Goal: Task Accomplishment & Management: Manage account settings

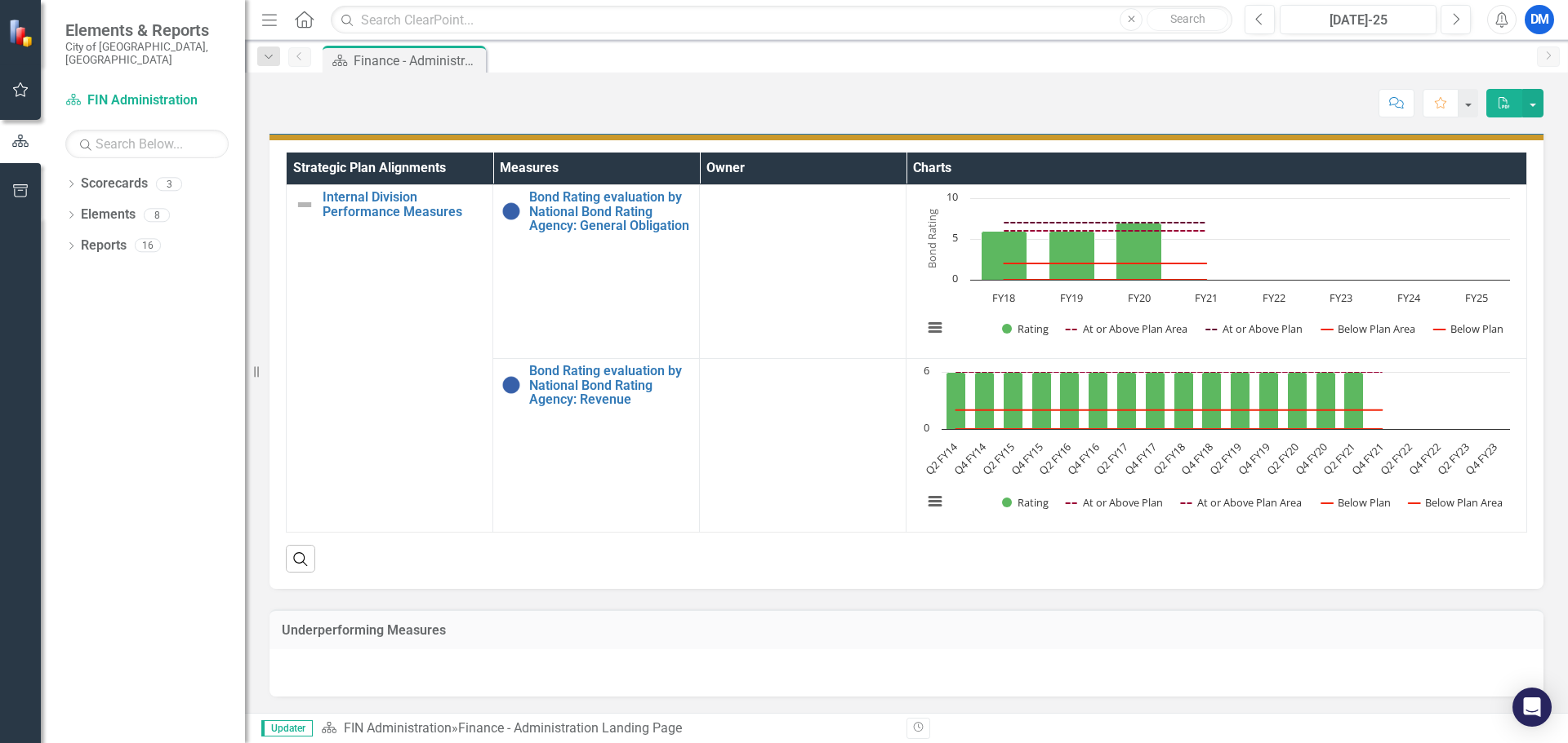
scroll to position [310, 0]
click at [132, 175] on link "Scorecards" at bounding box center [113, 184] width 66 height 19
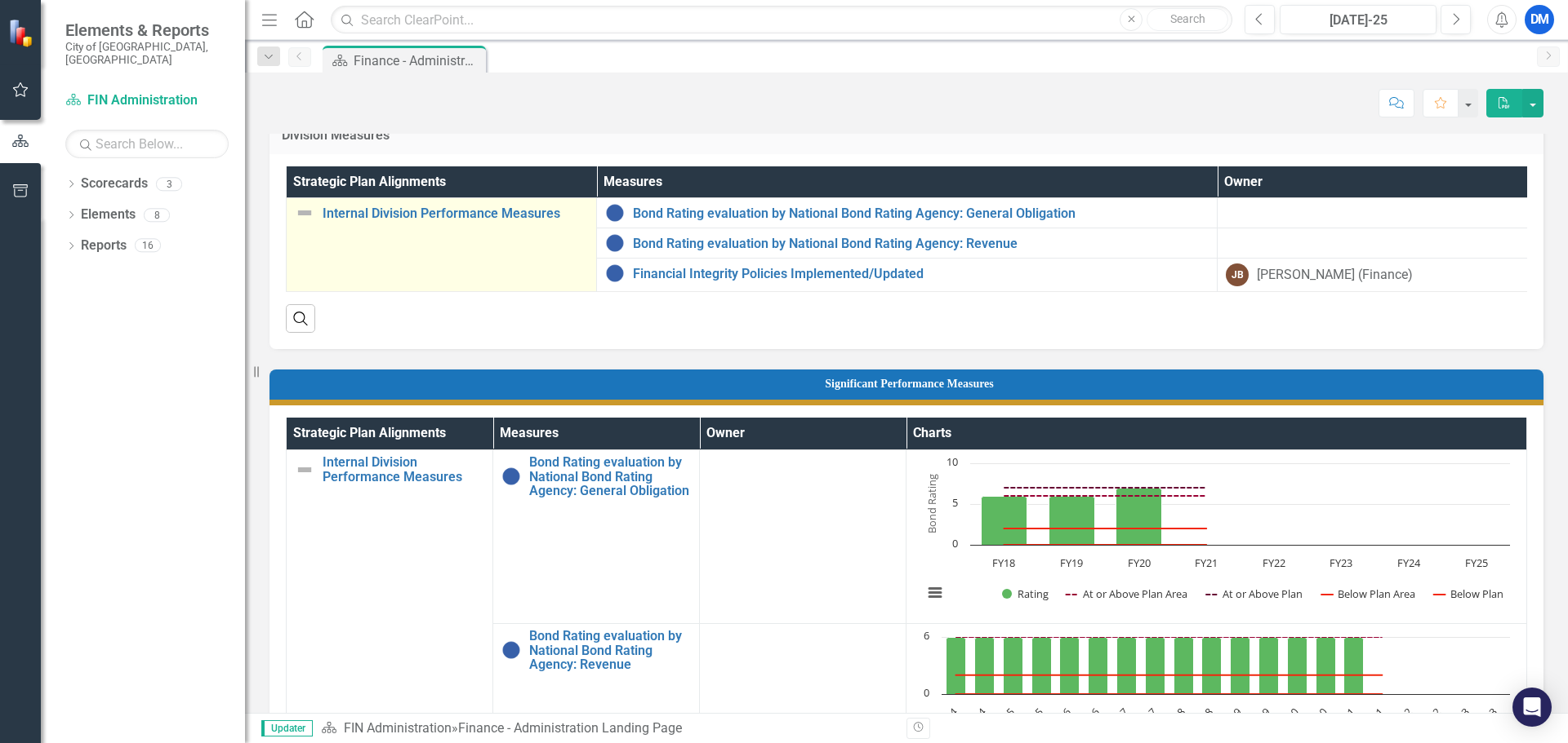
scroll to position [0, 0]
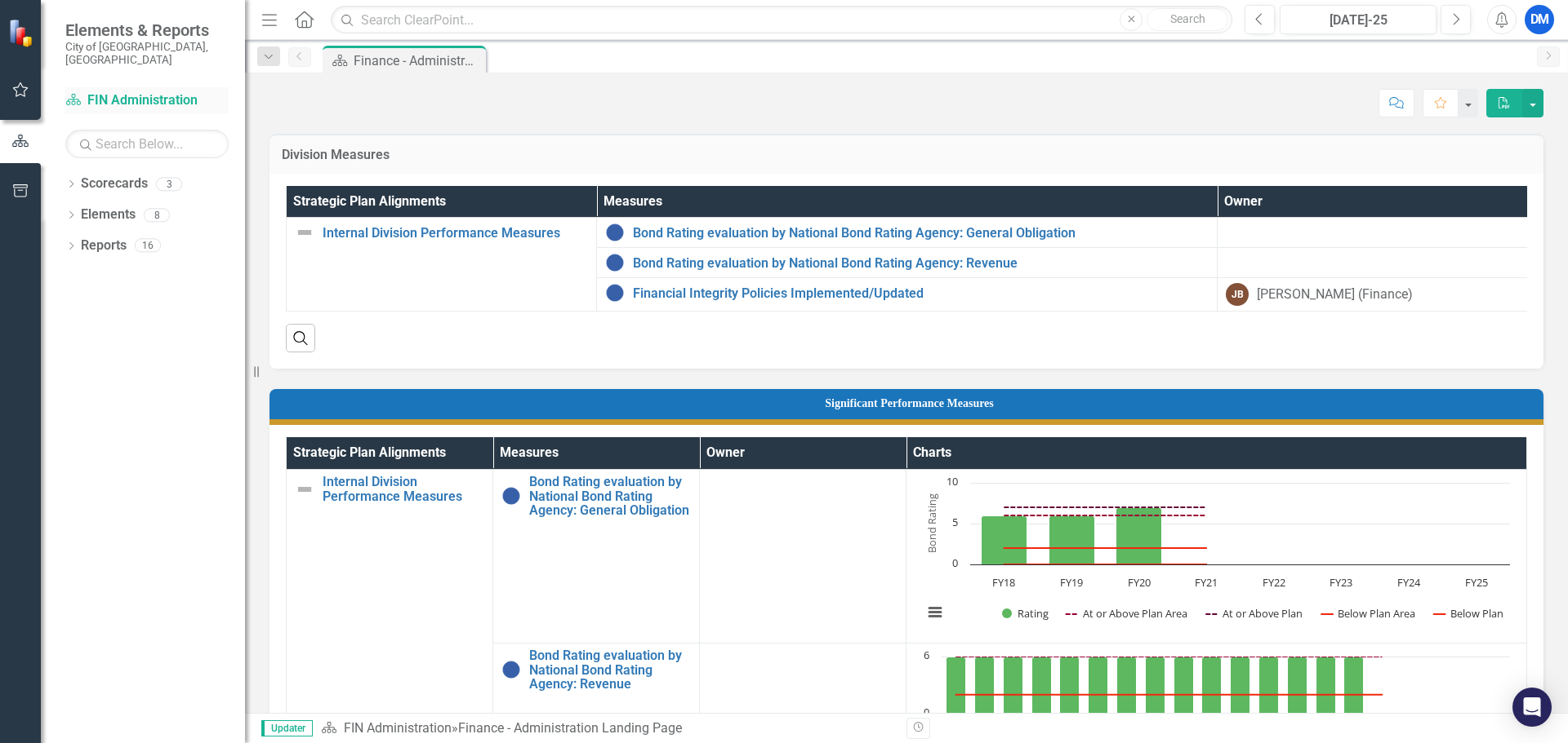
click at [86, 91] on link "Scorecard FIN Administration" at bounding box center [147, 100] width 164 height 19
click at [282, 23] on div "Menu Home Search Close Search" at bounding box center [742, 19] width 971 height 31
click at [269, 23] on icon "Menu" at bounding box center [269, 19] width 21 height 17
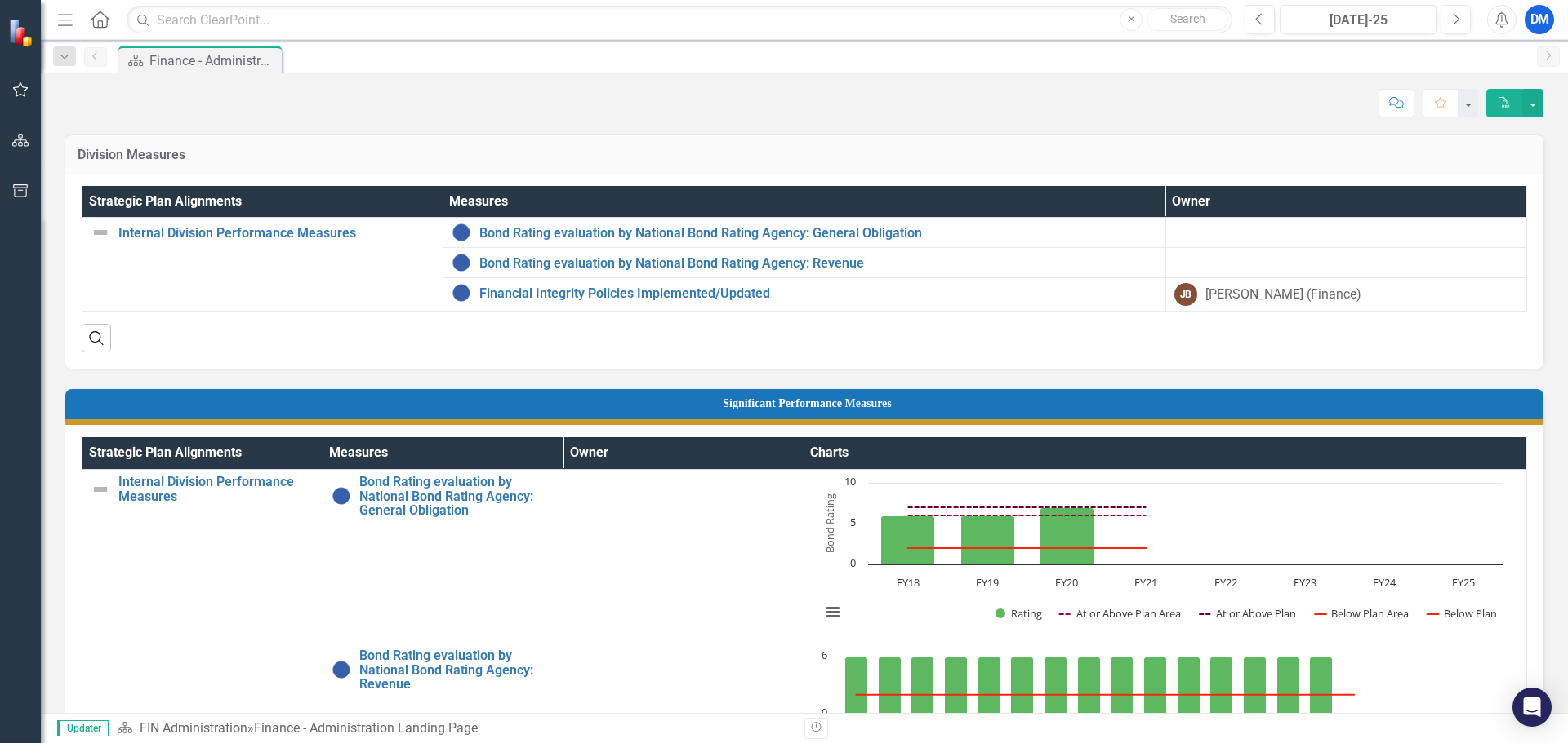
click at [71, 18] on icon "Menu" at bounding box center [65, 19] width 21 height 17
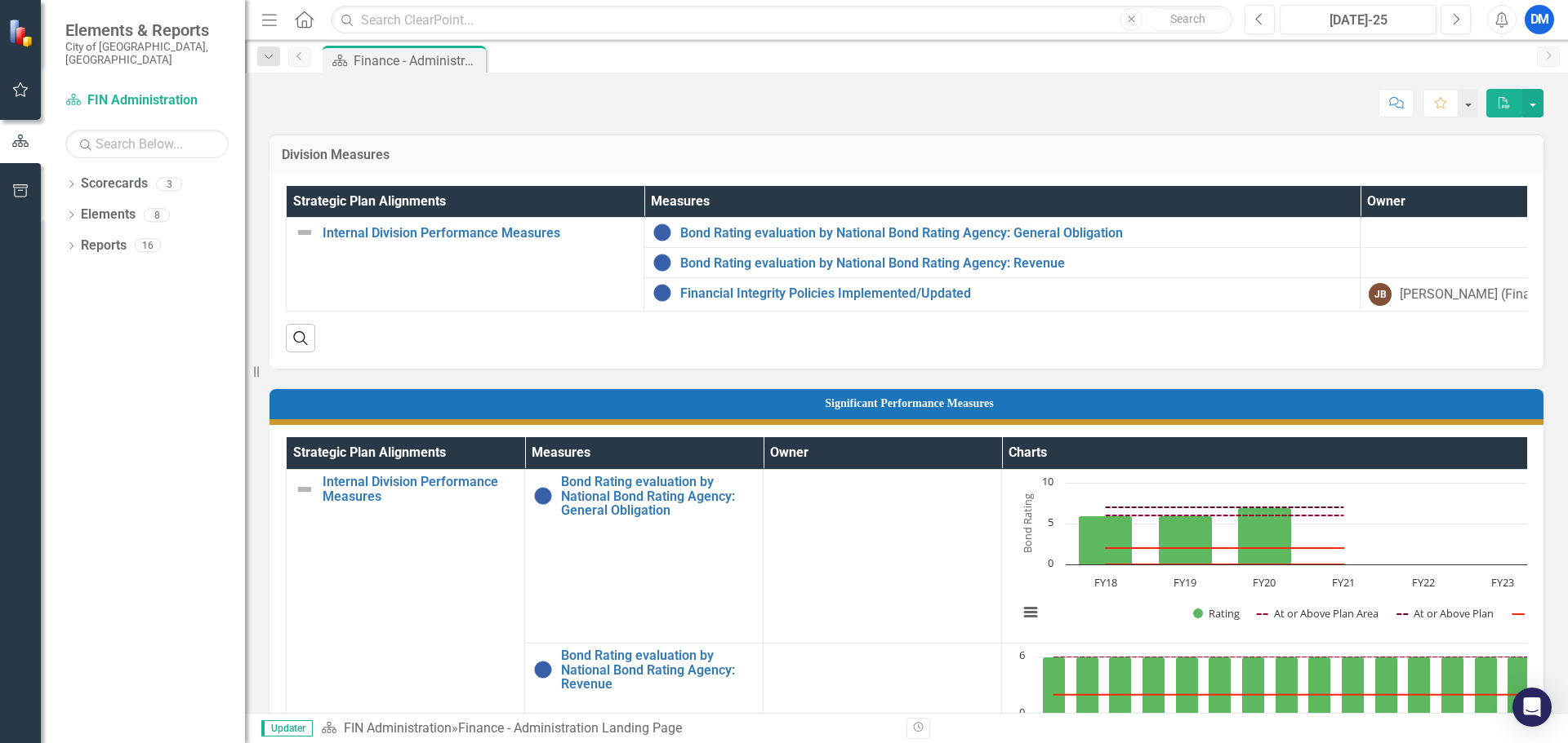
click at [311, 62] on link "Previous" at bounding box center [299, 58] width 23 height 20
click at [303, 62] on link "Previous" at bounding box center [299, 58] width 23 height 20
click at [1545, 56] on icon "Next" at bounding box center [1547, 56] width 13 height 10
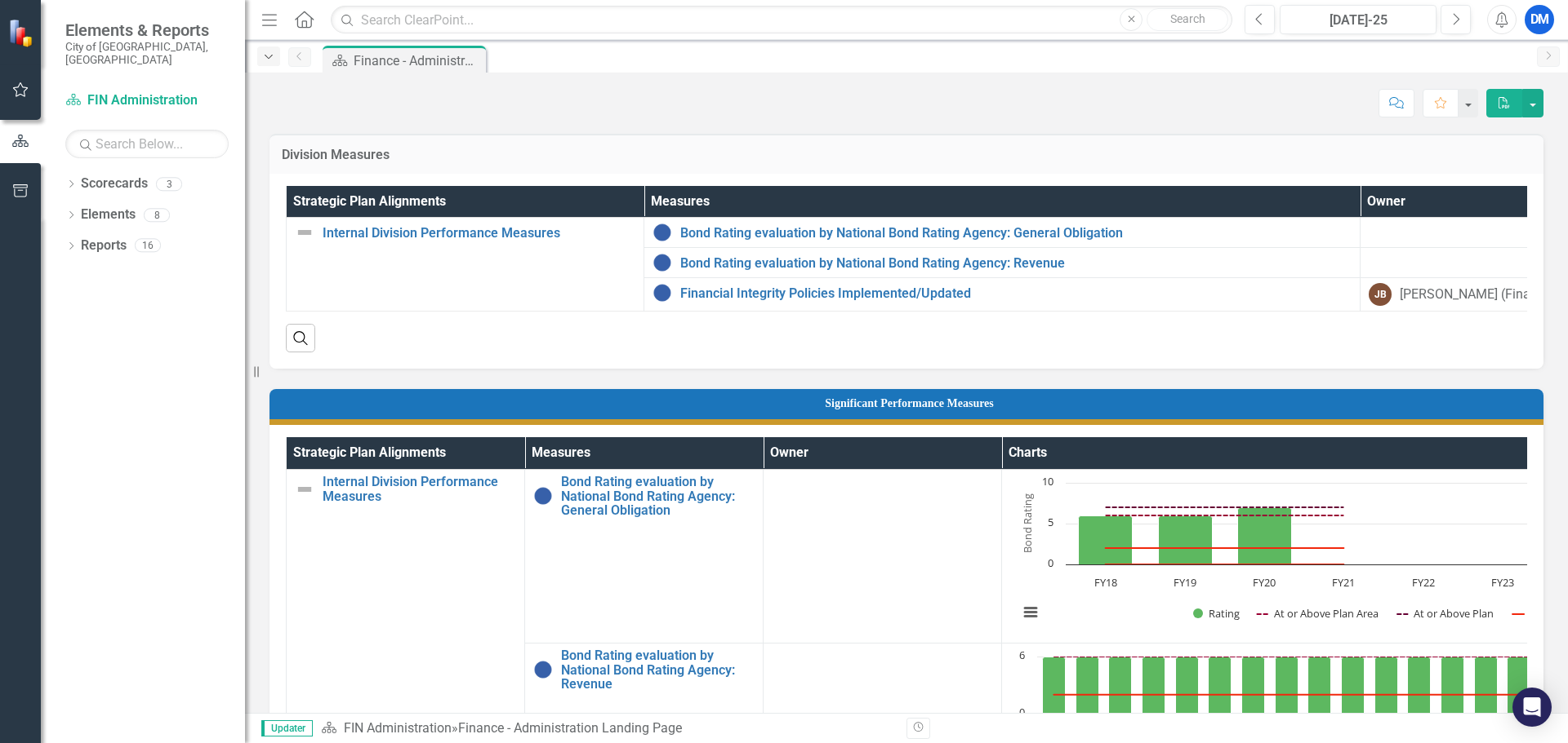
click at [268, 58] on icon "Dropdown" at bounding box center [268, 58] width 15 height 12
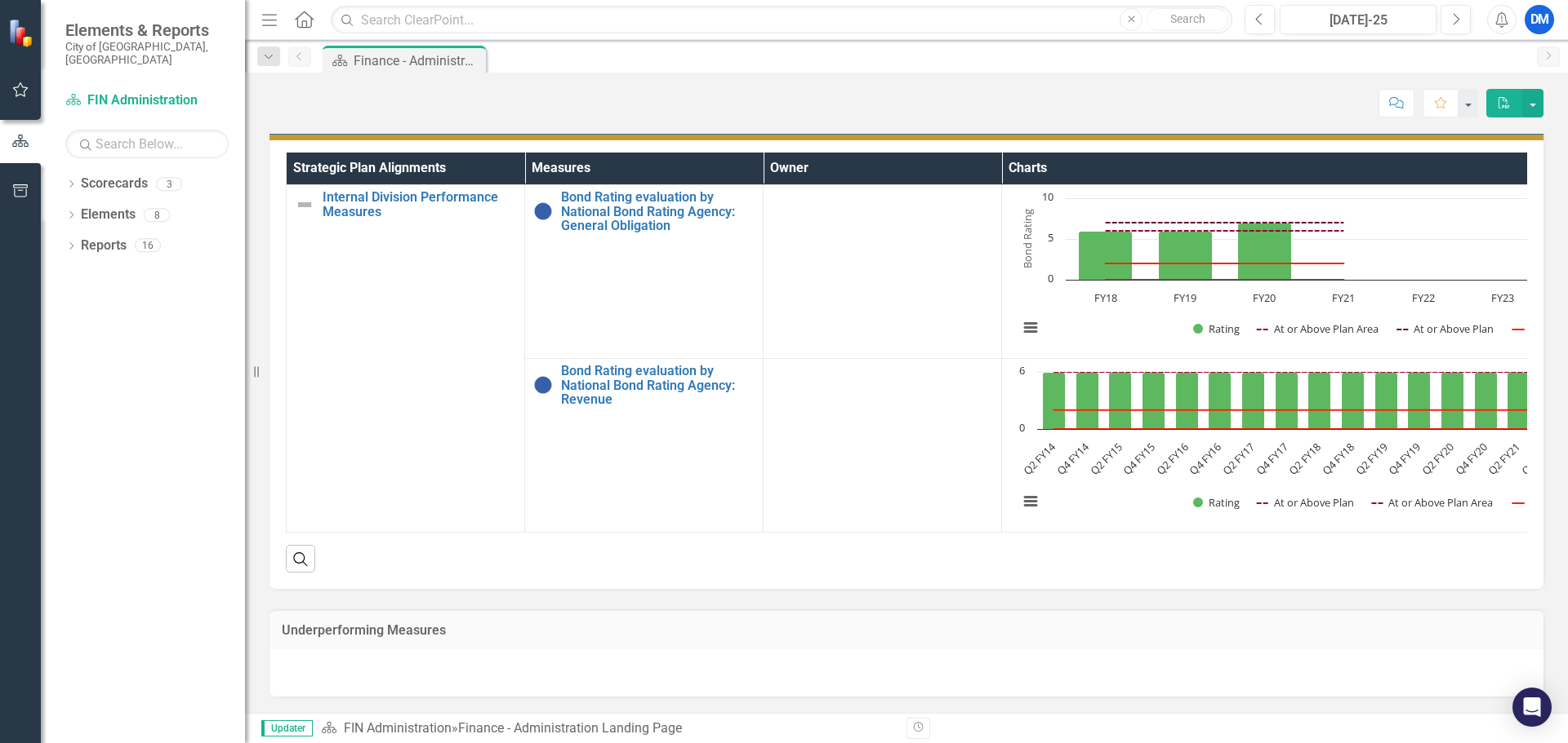
scroll to position [310, 0]
click at [96, 175] on link "Scorecards" at bounding box center [113, 184] width 66 height 19
click at [84, 175] on link "Scorecards" at bounding box center [113, 184] width 66 height 19
click at [22, 100] on button "button" at bounding box center [20, 90] width 37 height 35
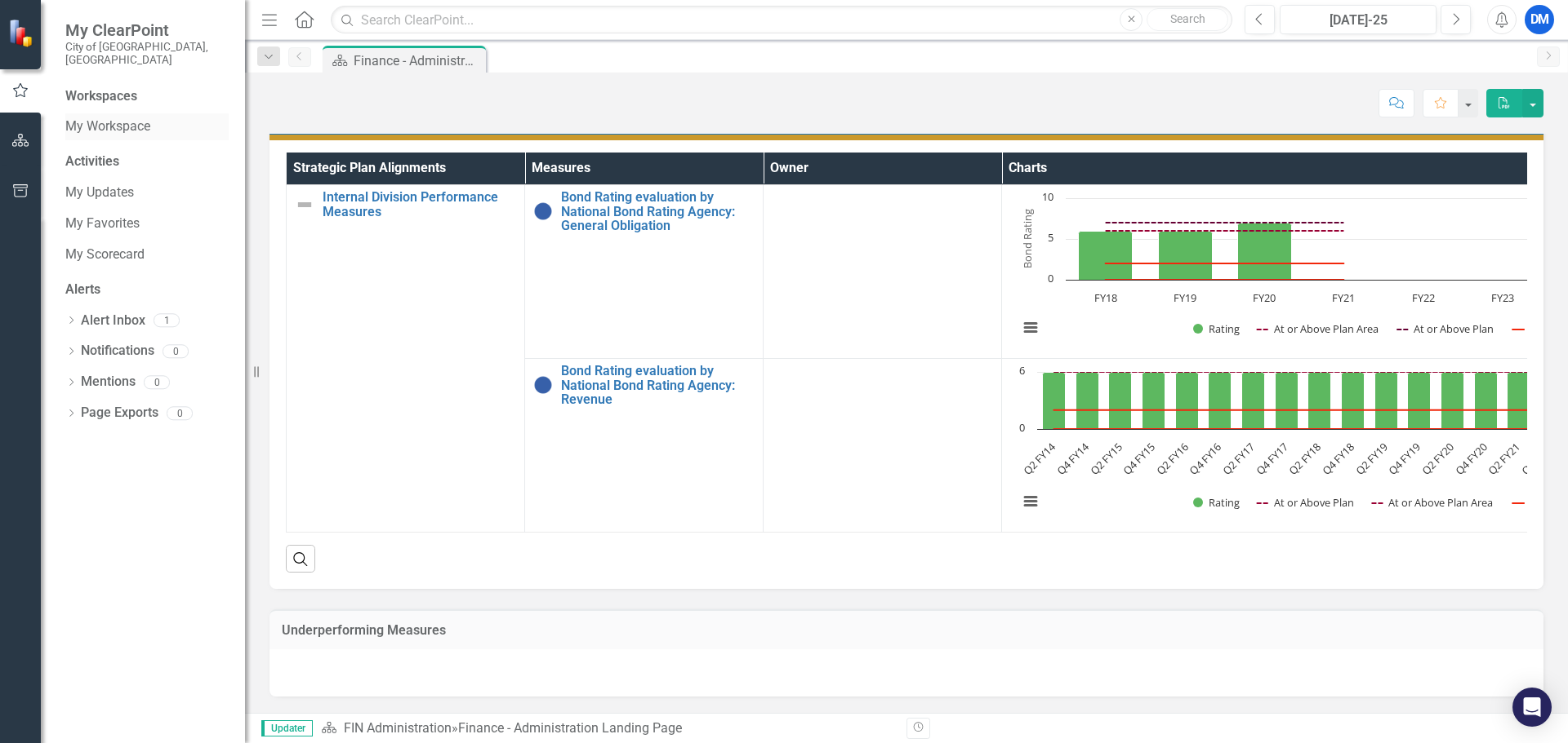
click at [99, 117] on link "My Workspace" at bounding box center [147, 126] width 164 height 19
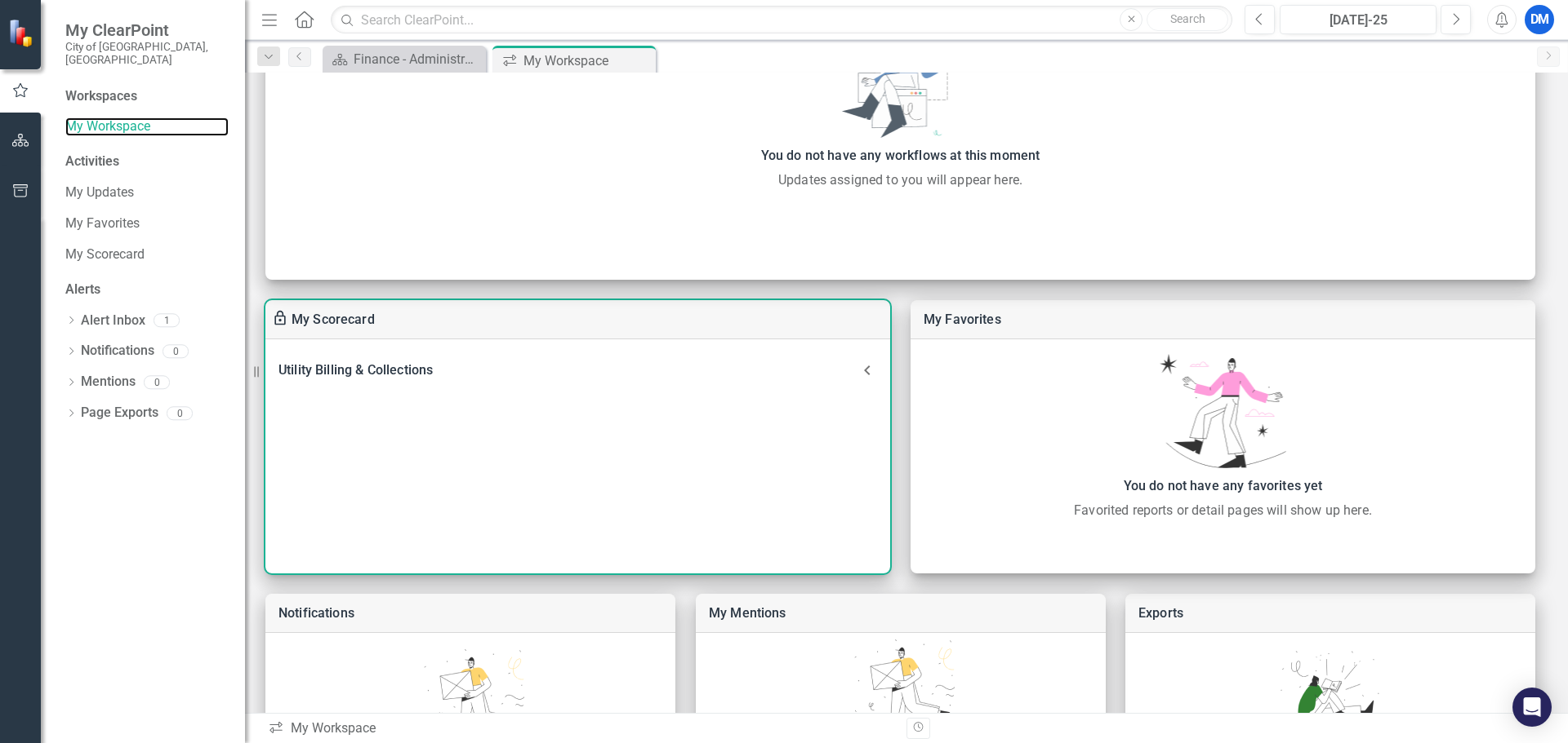
scroll to position [386, 0]
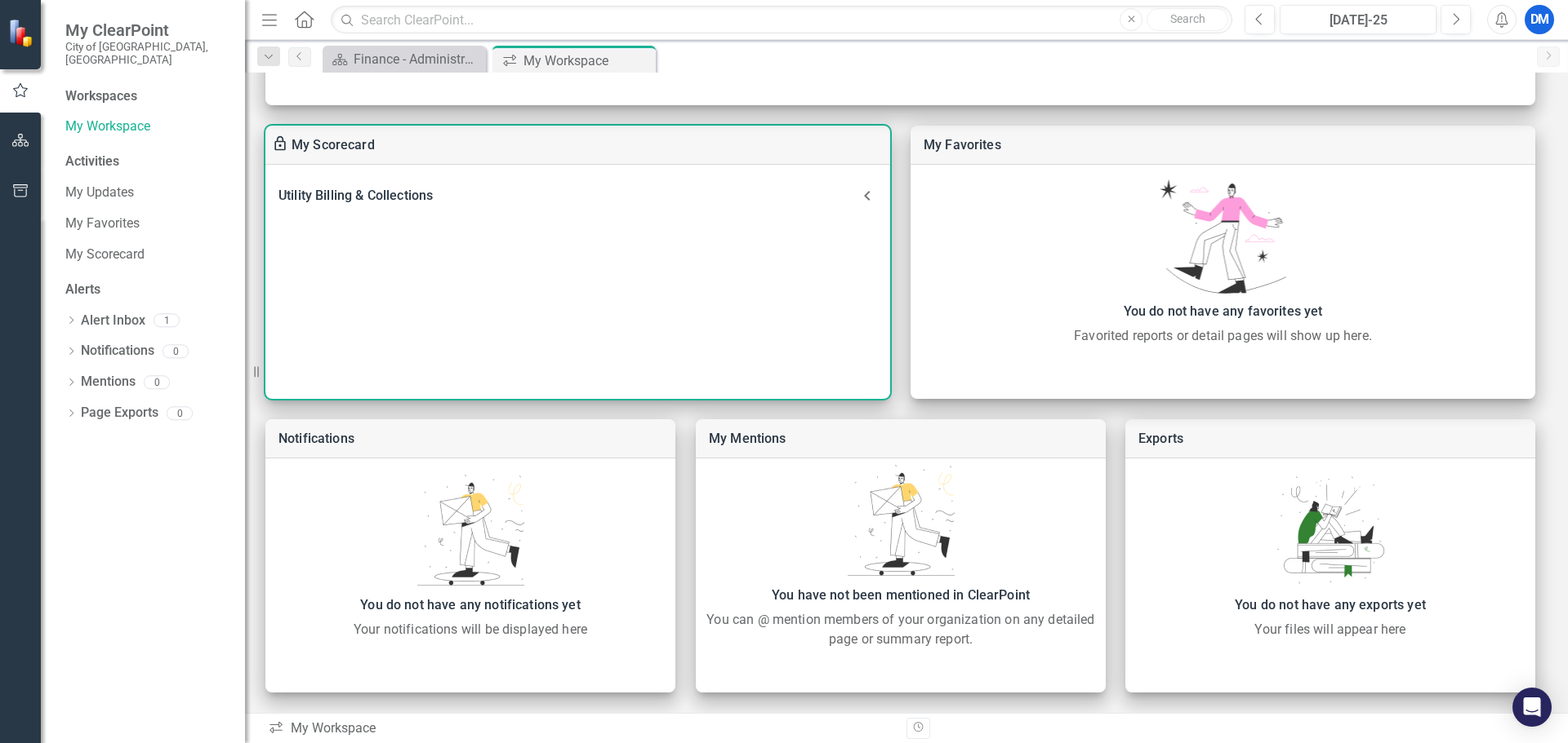
click at [347, 203] on div "Utility Billing & Collections" at bounding box center [568, 195] width 579 height 23
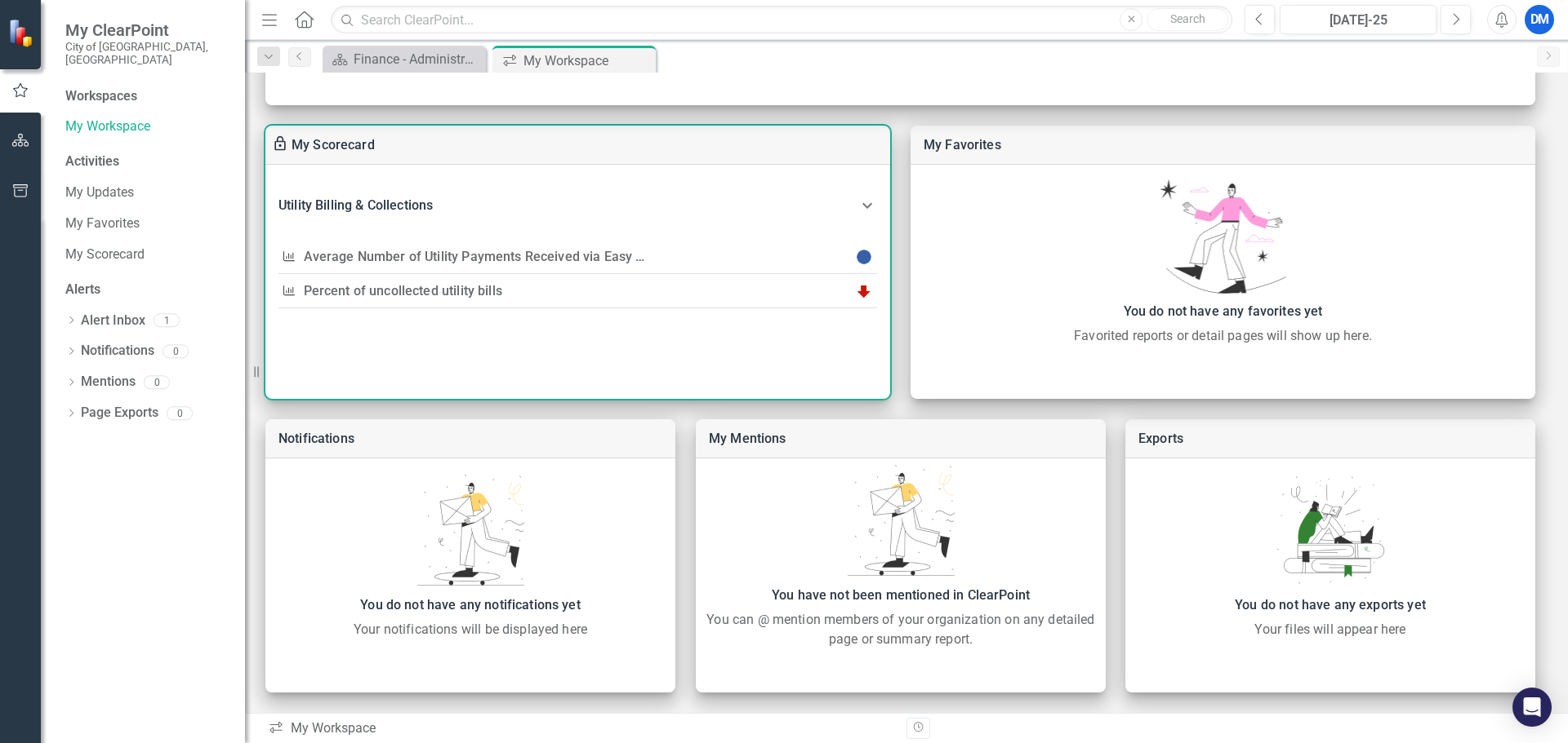
click at [453, 255] on link "Average Number of Utility Payments Received via Easy Pay Options" at bounding box center [505, 257] width 404 height 16
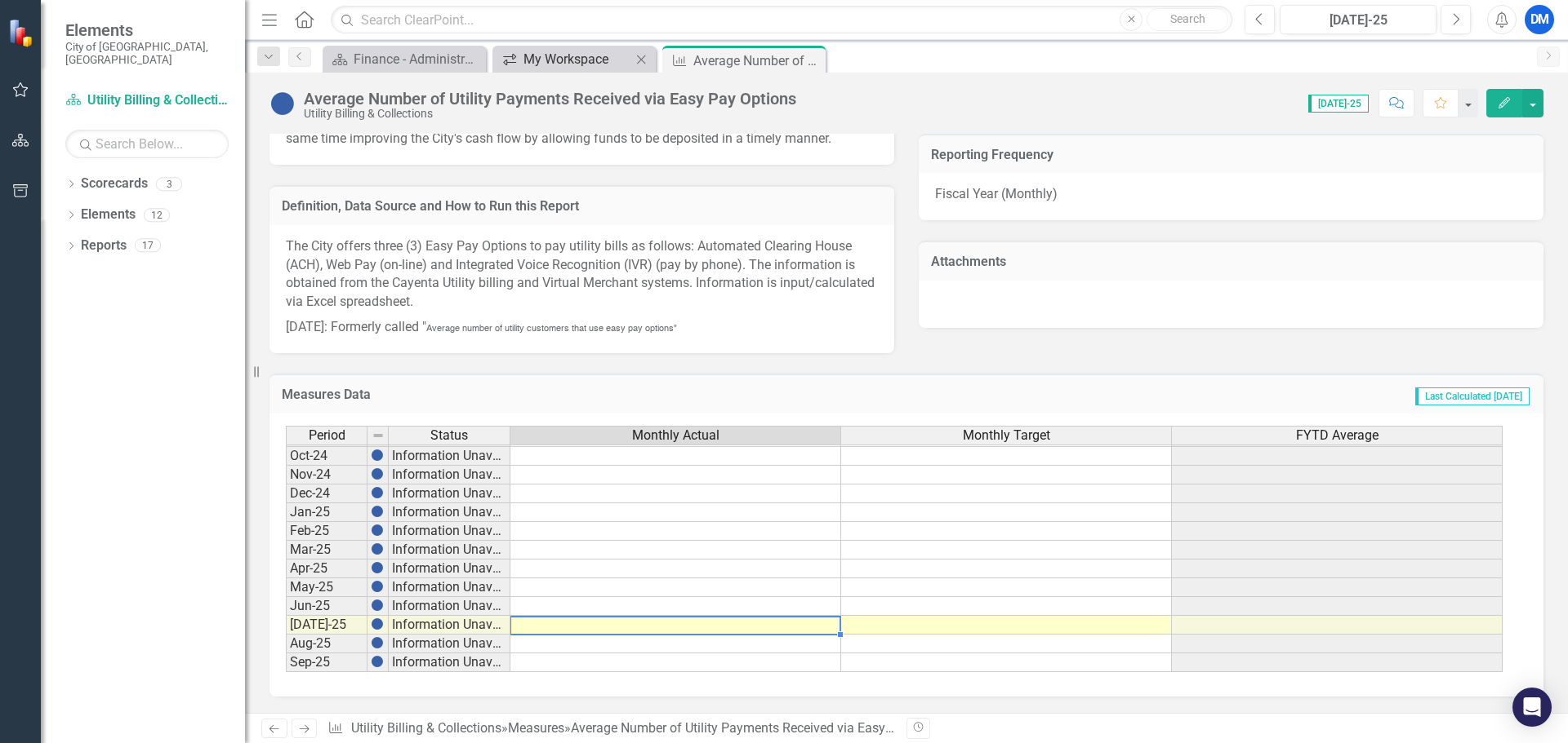
click at [522, 57] on link "icon.workspace My Workspace" at bounding box center [564, 59] width 135 height 21
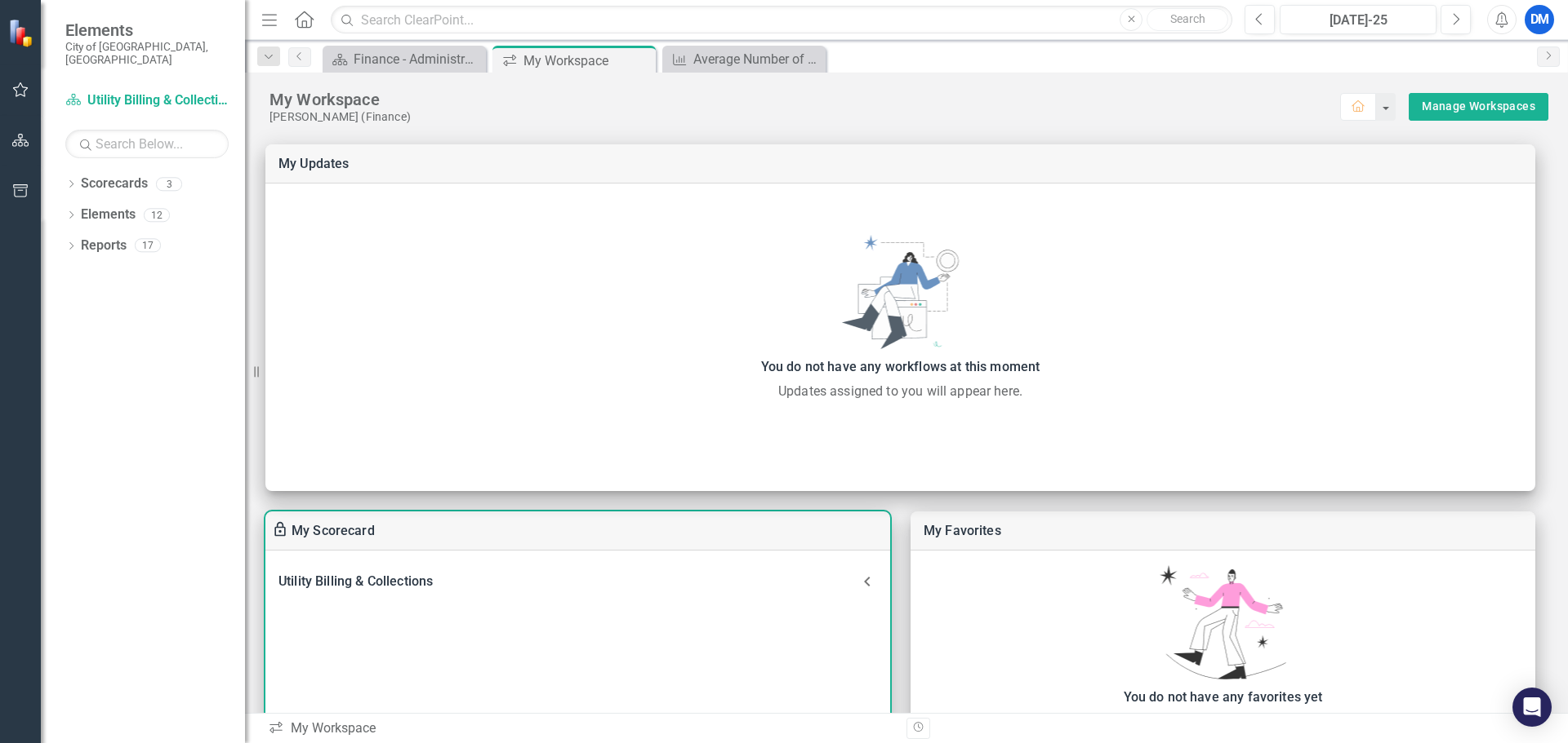
click at [361, 575] on div "Utility Billing & Collections" at bounding box center [568, 581] width 579 height 23
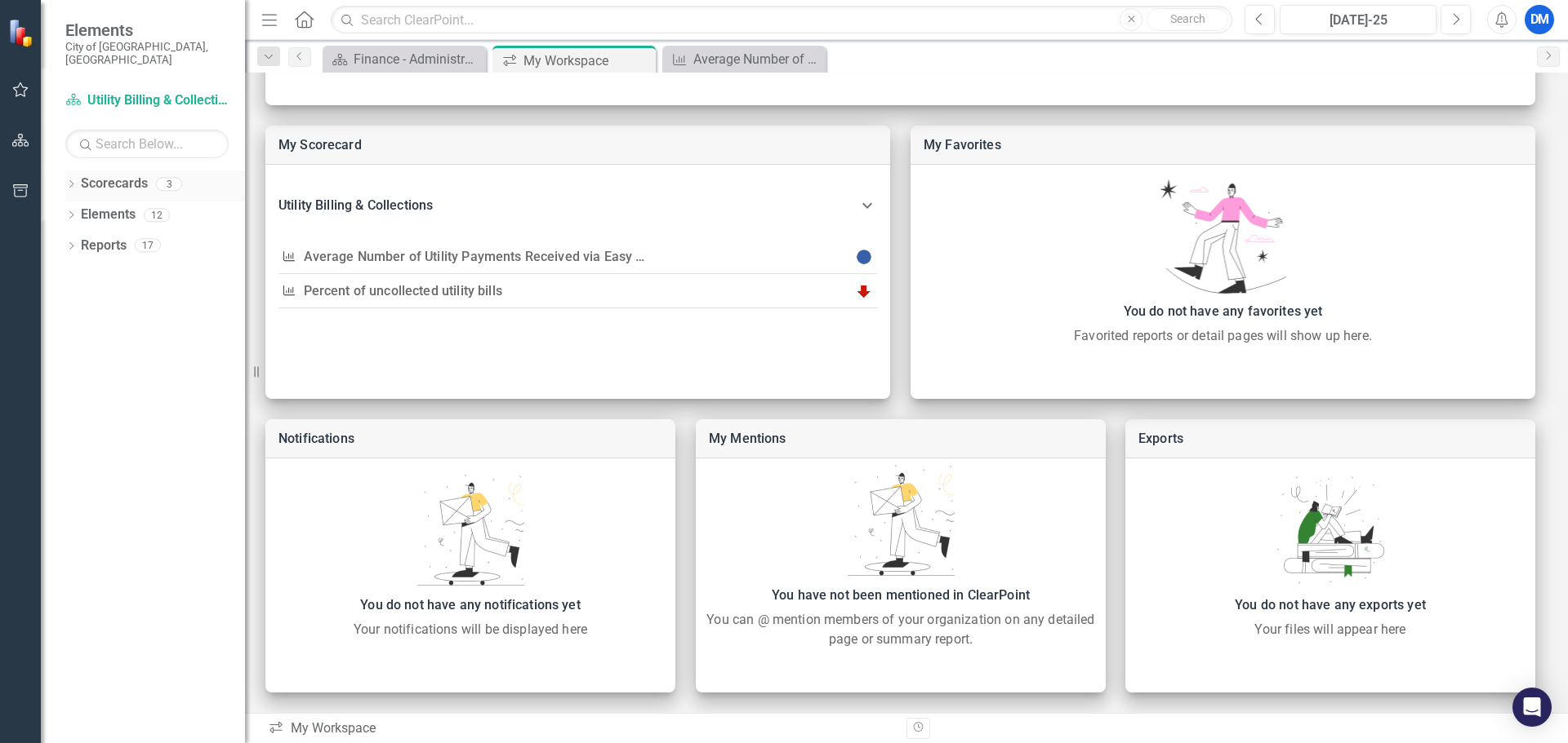
click at [74, 182] on icon "Dropdown" at bounding box center [71, 186] width 12 height 9
click at [107, 237] on link "Utility Billing & Collections" at bounding box center [155, 246] width 180 height 19
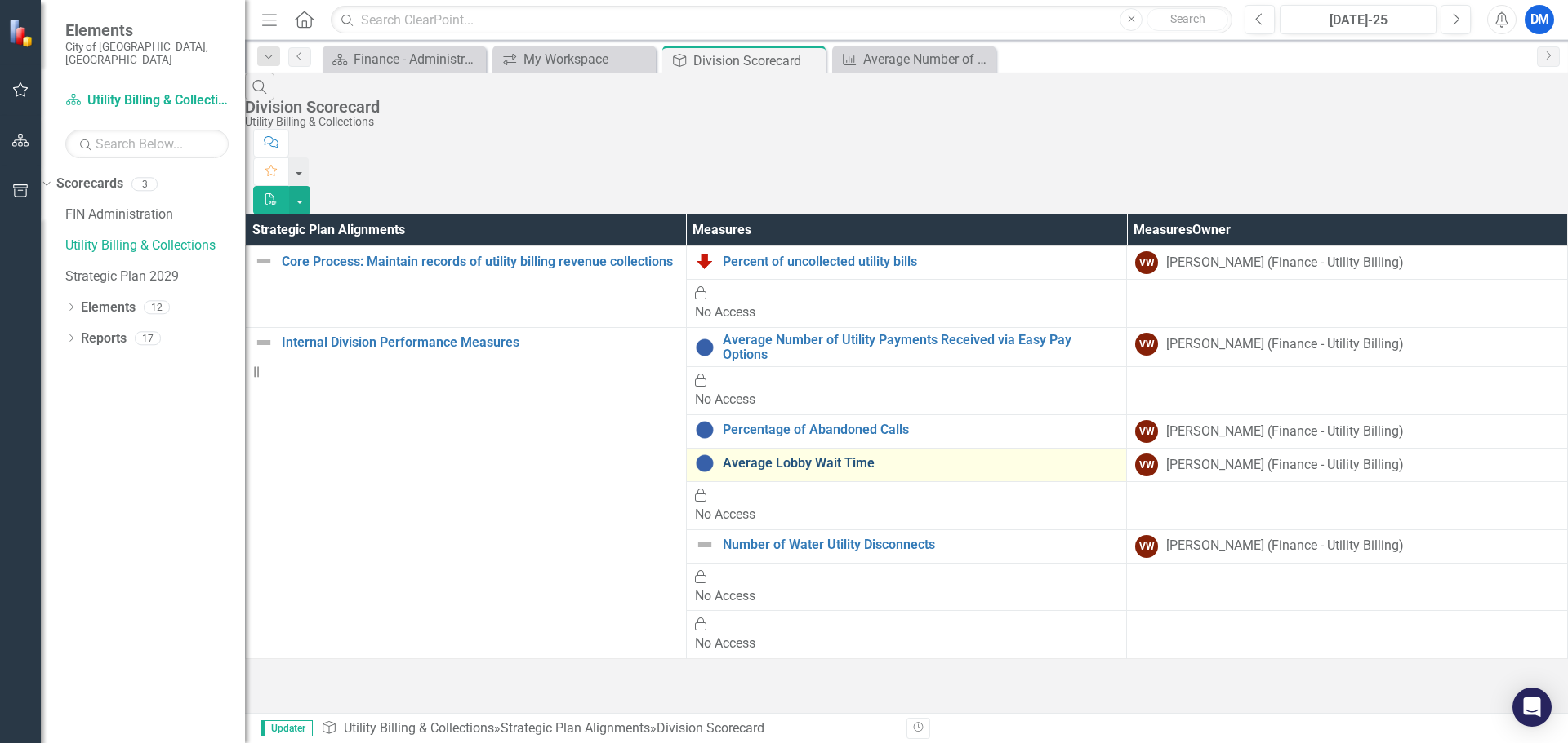
click at [739, 456] on link "Average Lobby Wait Time" at bounding box center [920, 463] width 396 height 15
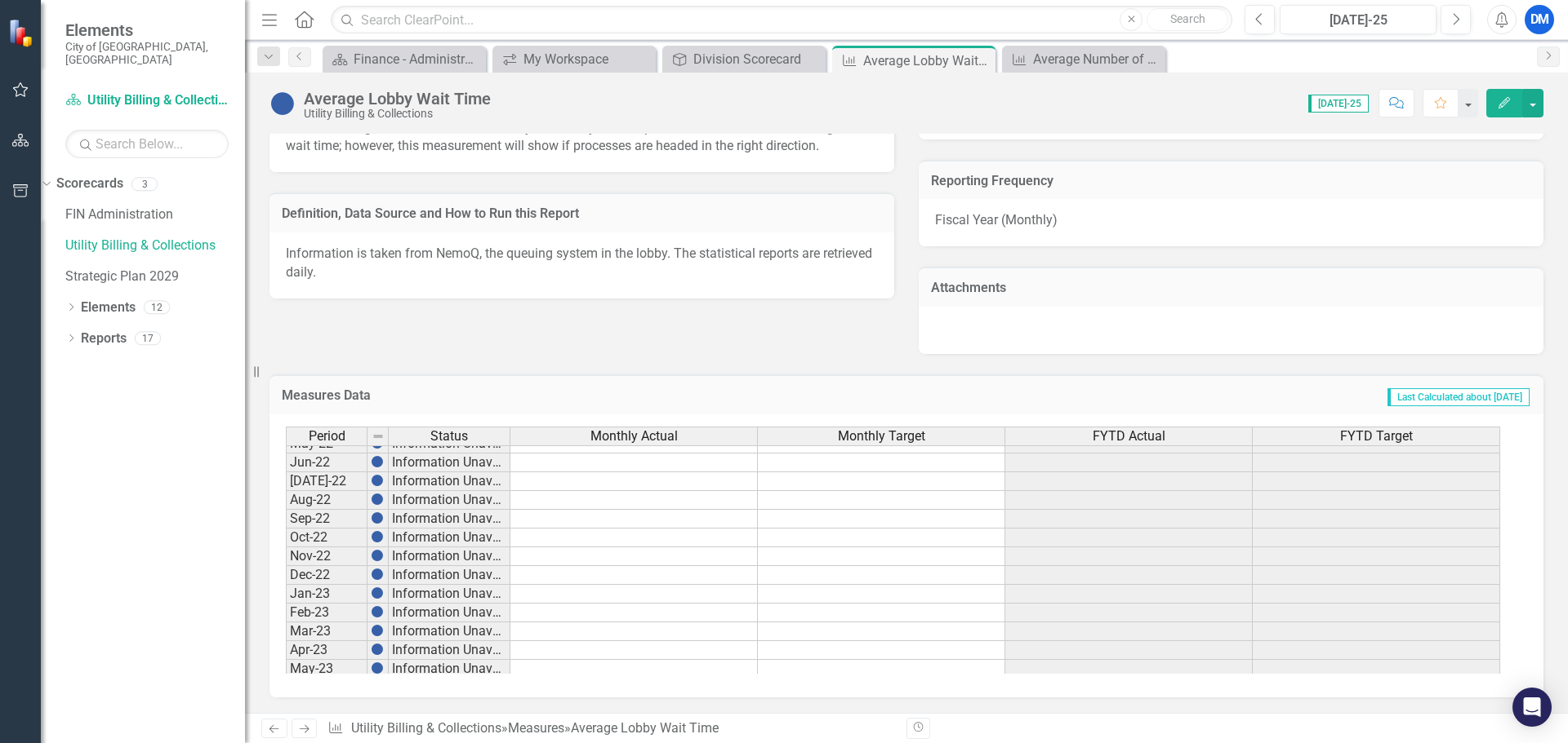
scroll to position [477, 0]
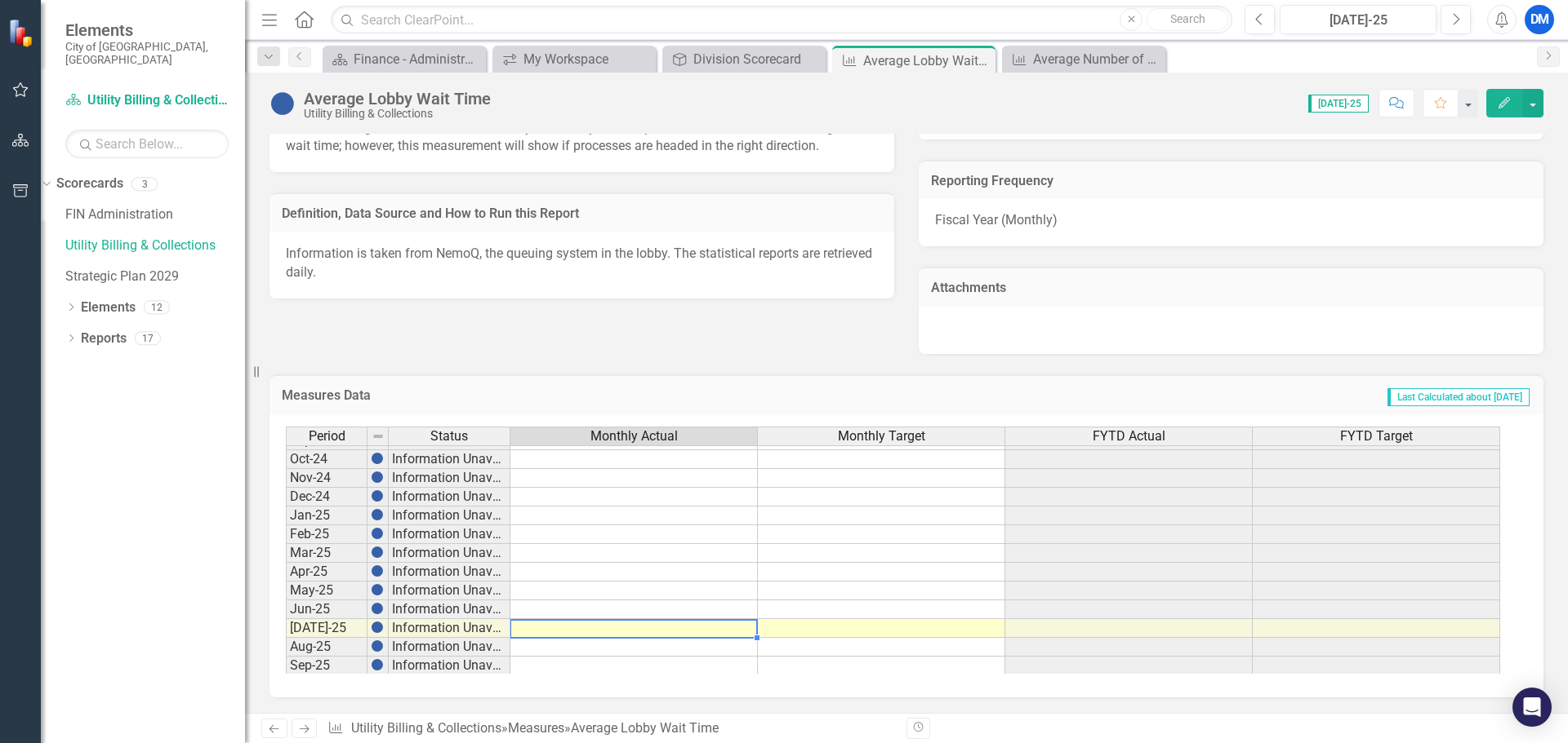
click at [598, 630] on td at bounding box center [633, 628] width 247 height 19
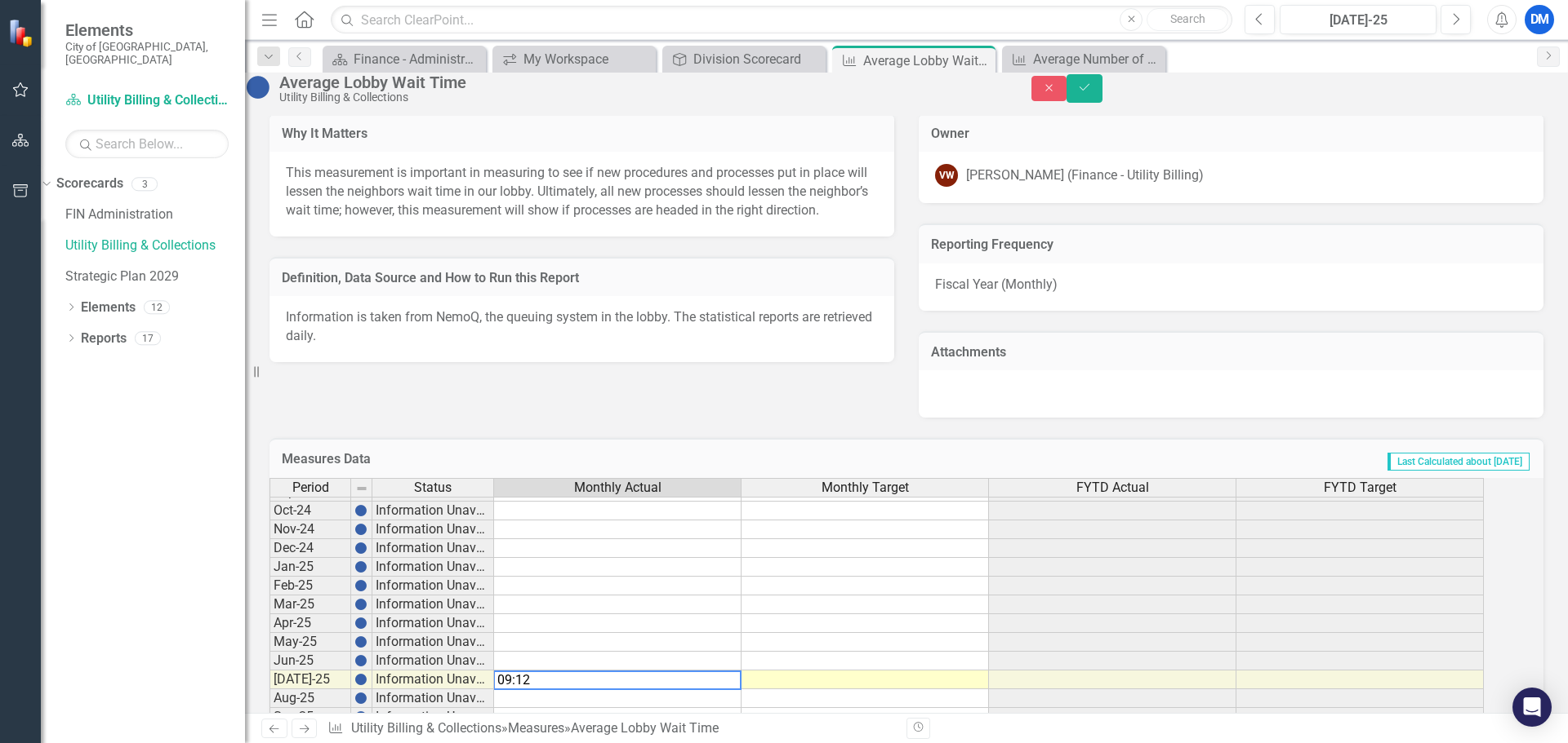
click at [614, 614] on td at bounding box center [617, 605] width 247 height 19
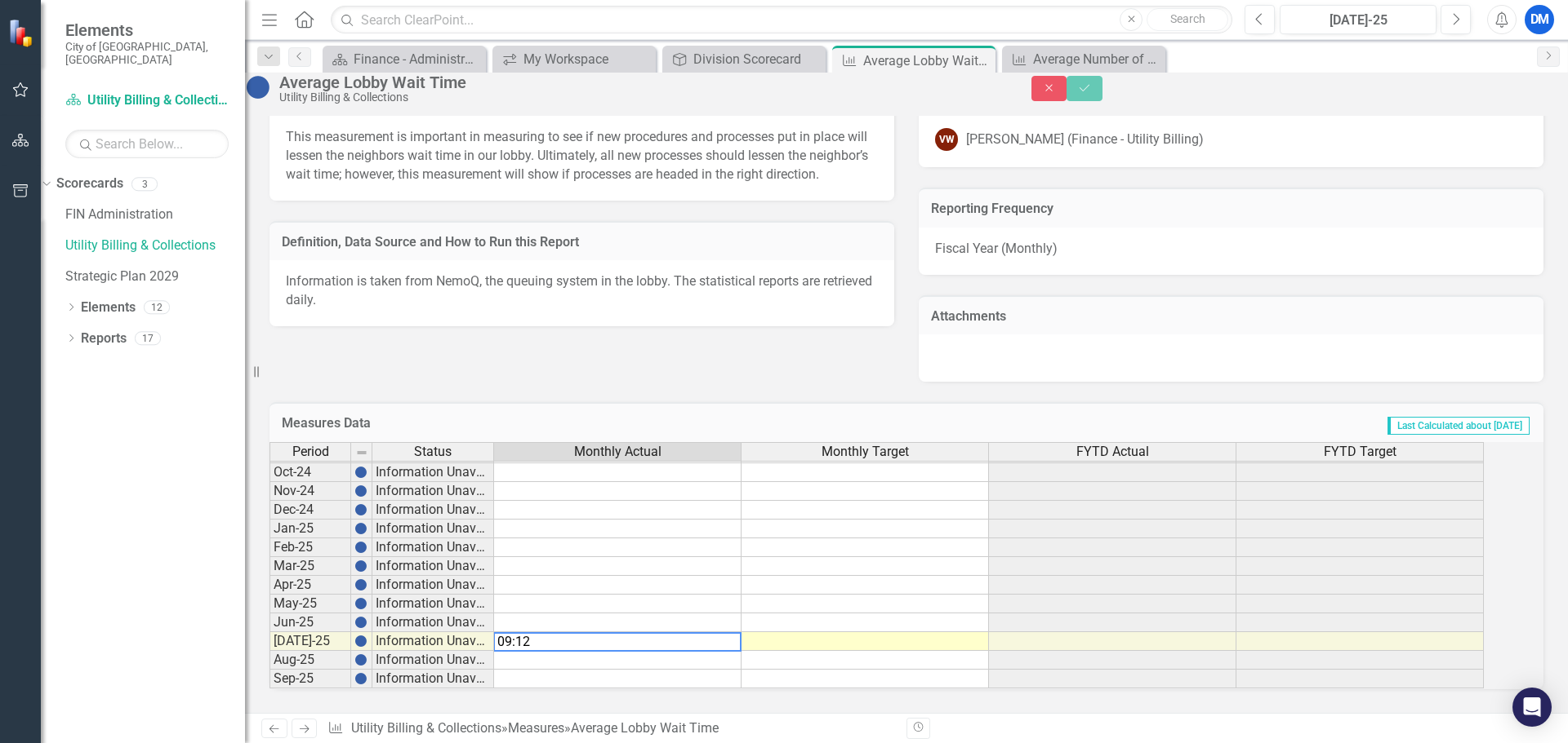
drag, startPoint x: 622, startPoint y: 625, endPoint x: 584, endPoint y: 626, distance: 38.0
click at [584, 633] on textarea "09:12" at bounding box center [617, 643] width 248 height 20
drag, startPoint x: 590, startPoint y: 624, endPoint x: 391, endPoint y: 619, distance: 199.1
click at [391, 619] on div "Period Status Monthly Actual Monthly Target FYTD Actual FYTD Target [DATE]-23 I…" at bounding box center [883, 565] width 1229 height 247
paste textarea "12:09:12 AM"
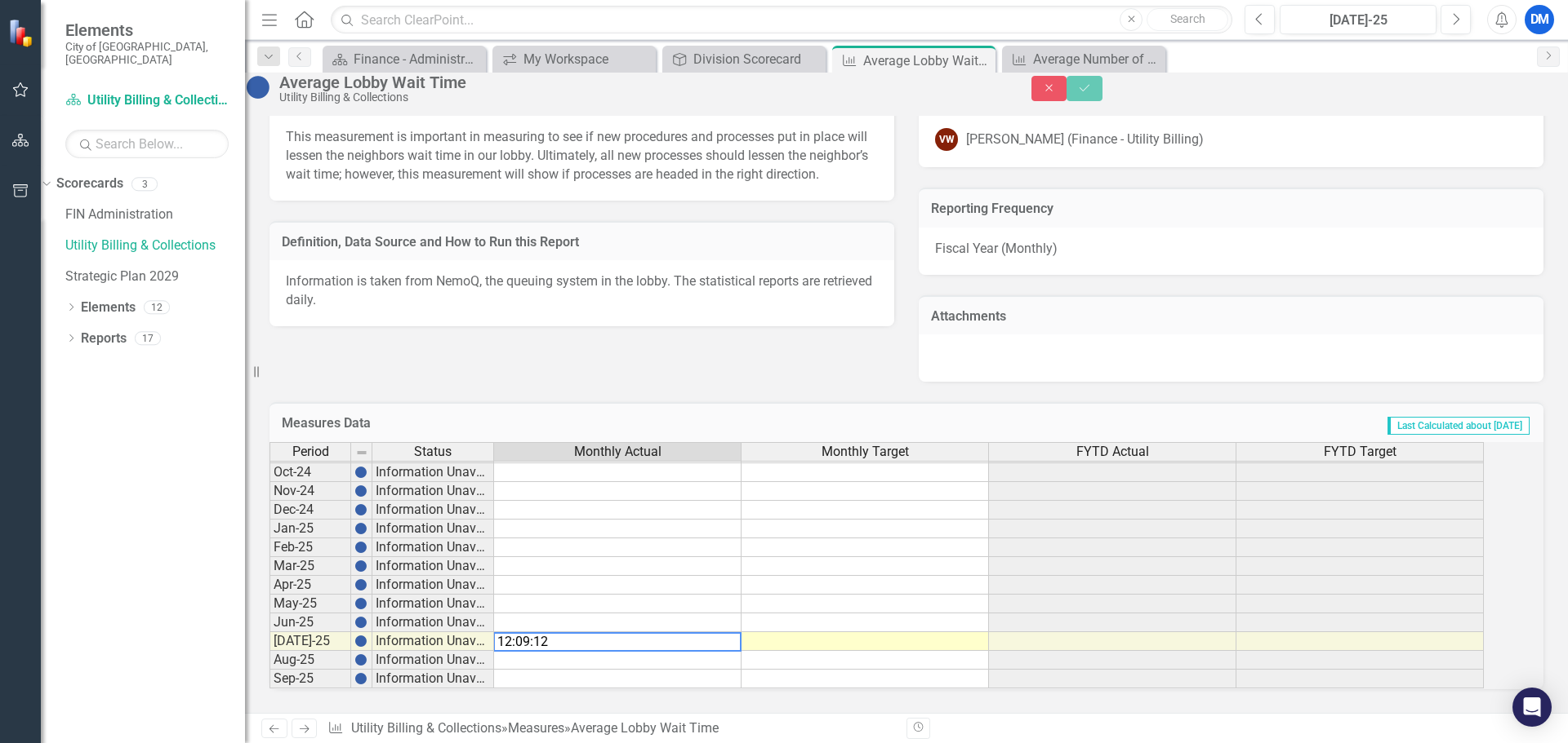
type textarea "12:09:12"
drag, startPoint x: 561, startPoint y: 625, endPoint x: 454, endPoint y: 619, distance: 107.2
click at [463, 619] on div "Period Status Monthly Actual Monthly Target FYTD Actual FYTD Target [DATE]-23 I…" at bounding box center [883, 565] width 1229 height 247
click at [550, 417] on h3 "Measures Data" at bounding box center [520, 424] width 477 height 15
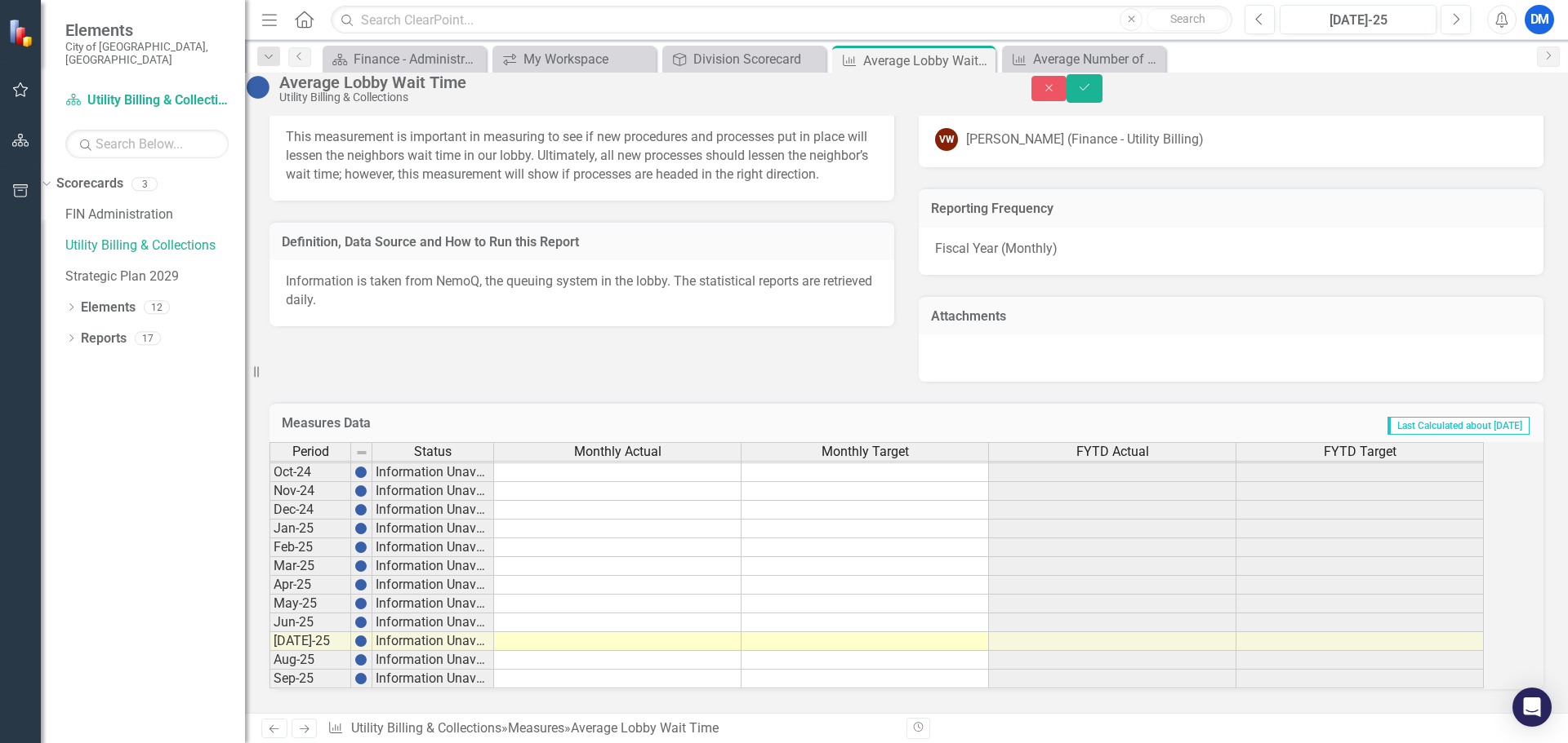
click at [579, 633] on td at bounding box center [617, 642] width 247 height 19
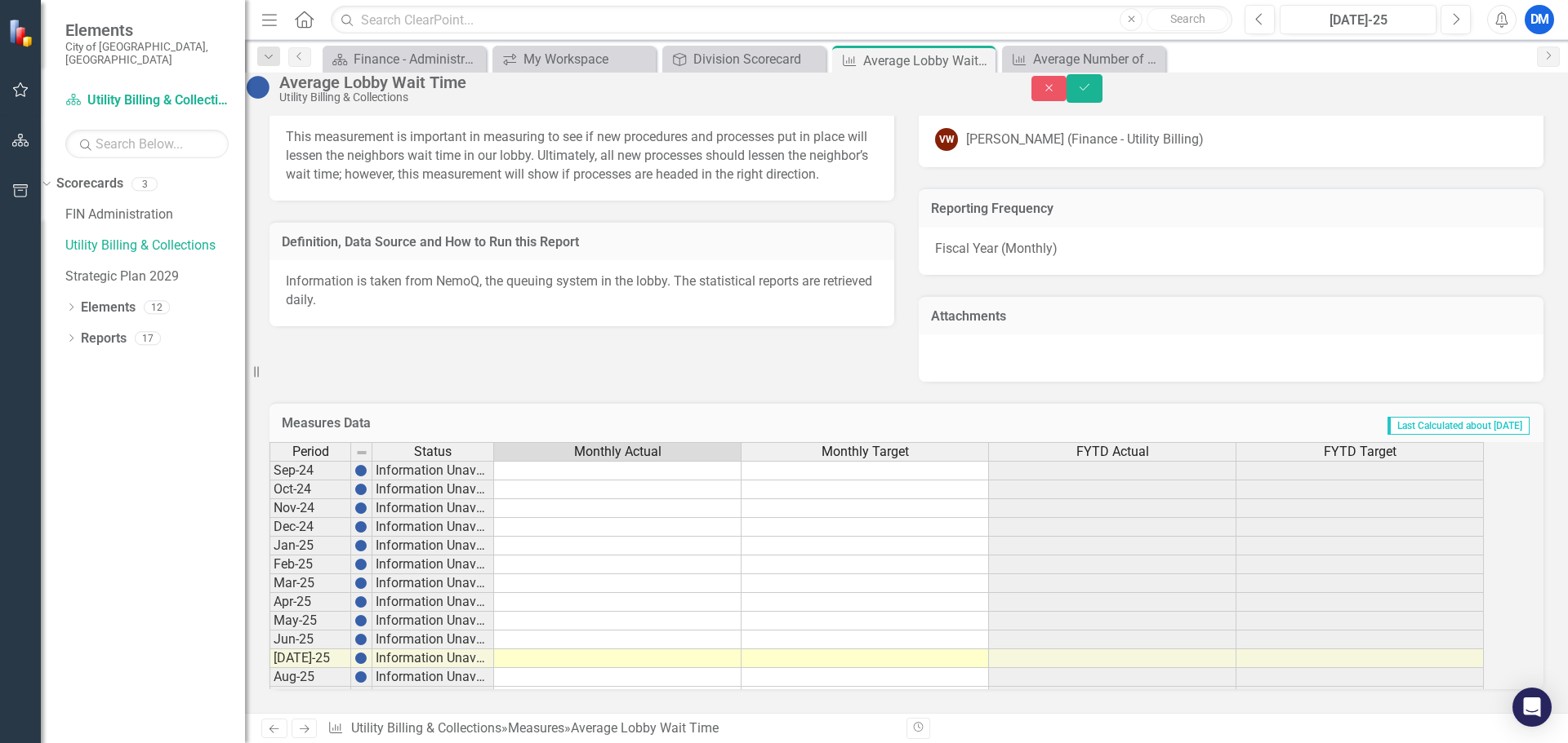
scroll to position [900, 0]
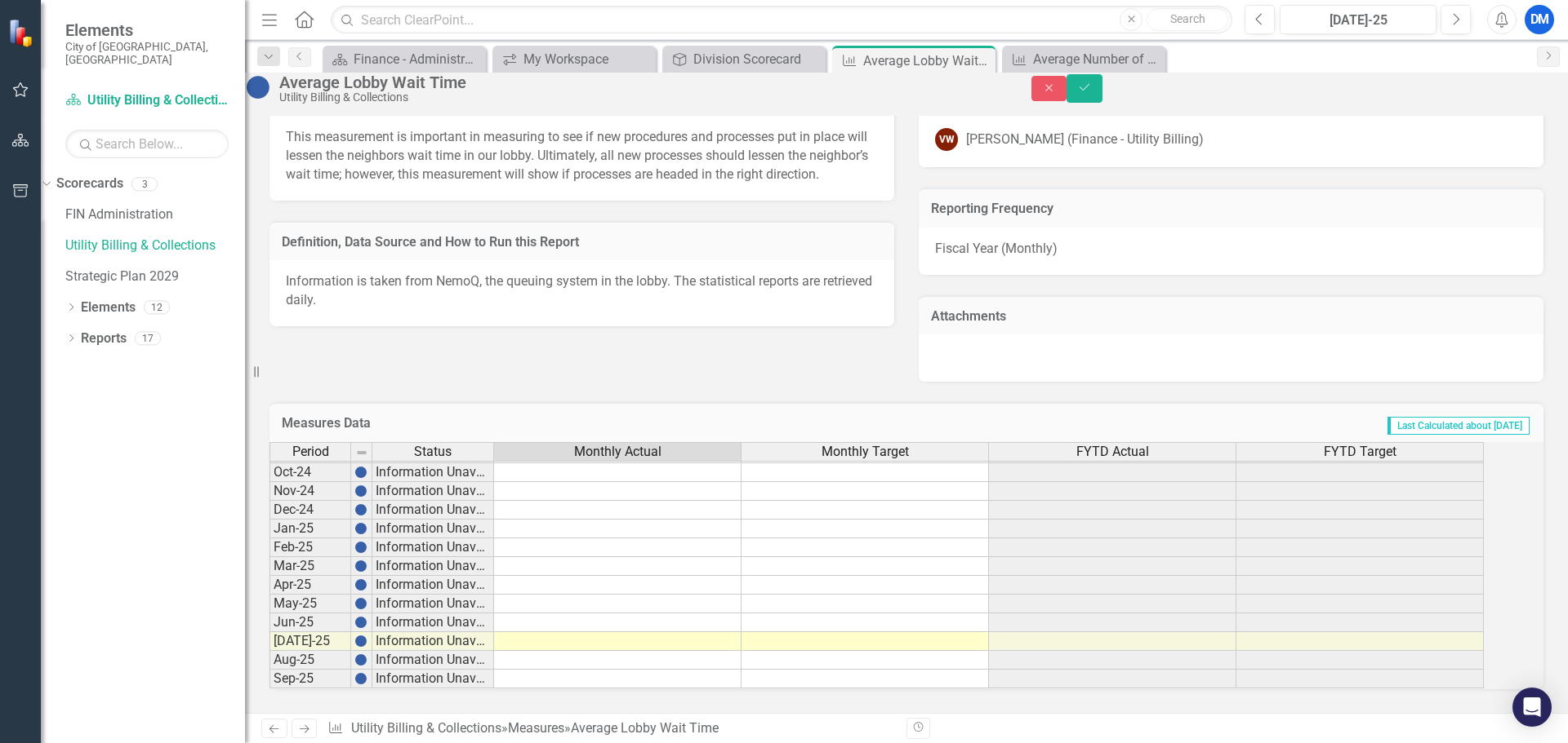
click at [598, 633] on td at bounding box center [617, 642] width 247 height 19
type textarea "9"
type textarea "9.12"
click at [182, 238] on link "Utility Billing & Collections" at bounding box center [155, 246] width 180 height 19
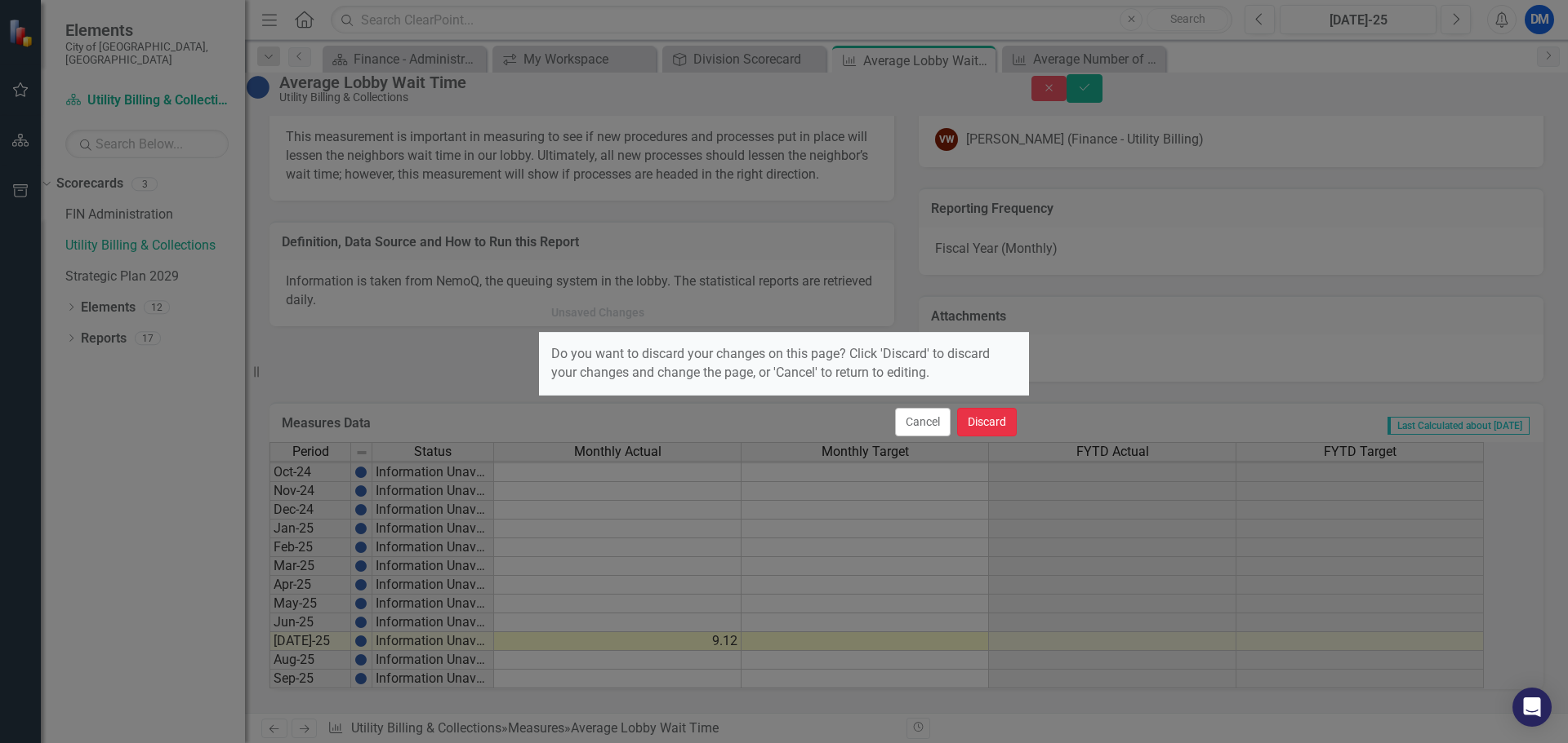
click at [987, 429] on button "Discard" at bounding box center [986, 422] width 60 height 29
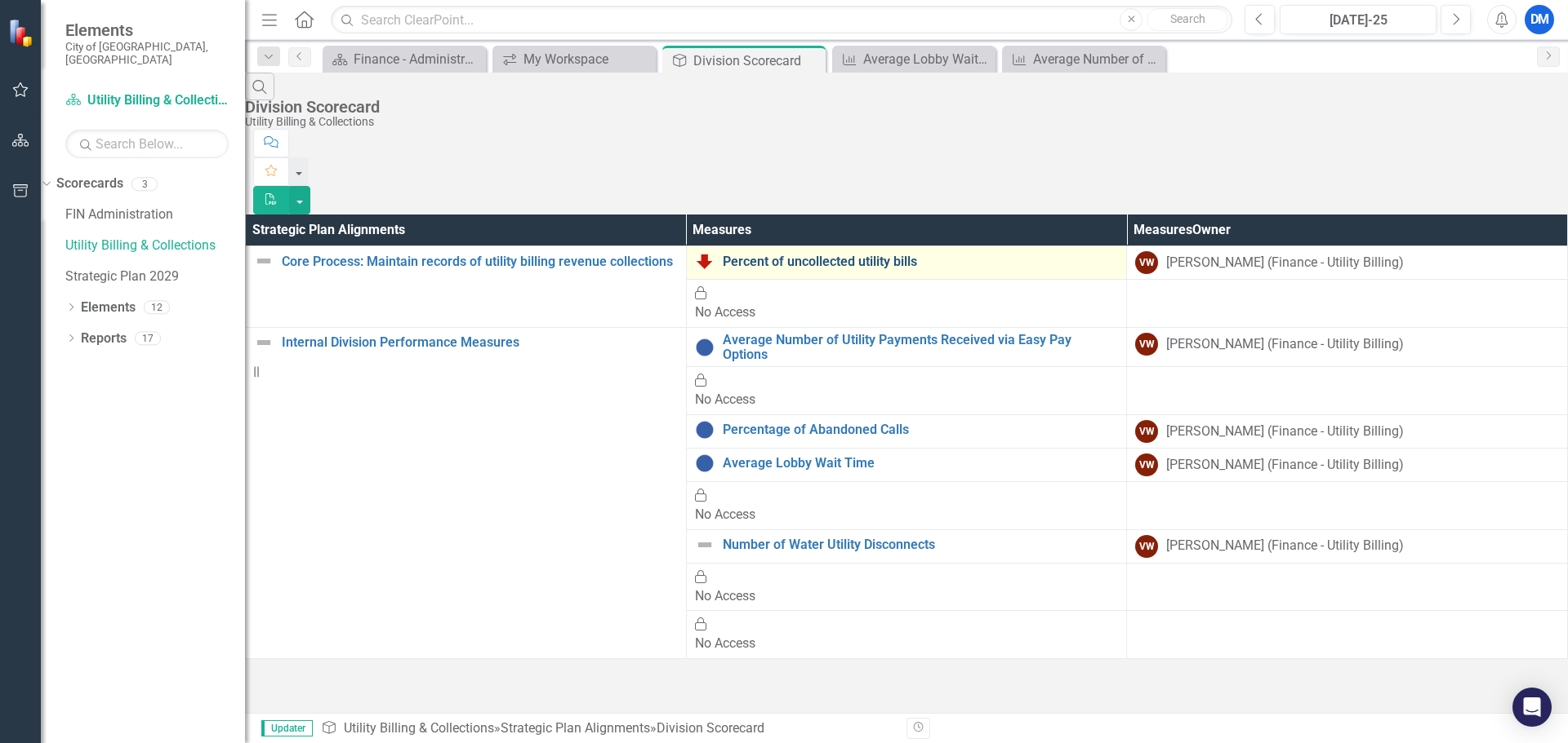
click at [722, 255] on link "Percent of uncollected utility bills" at bounding box center [920, 262] width 396 height 15
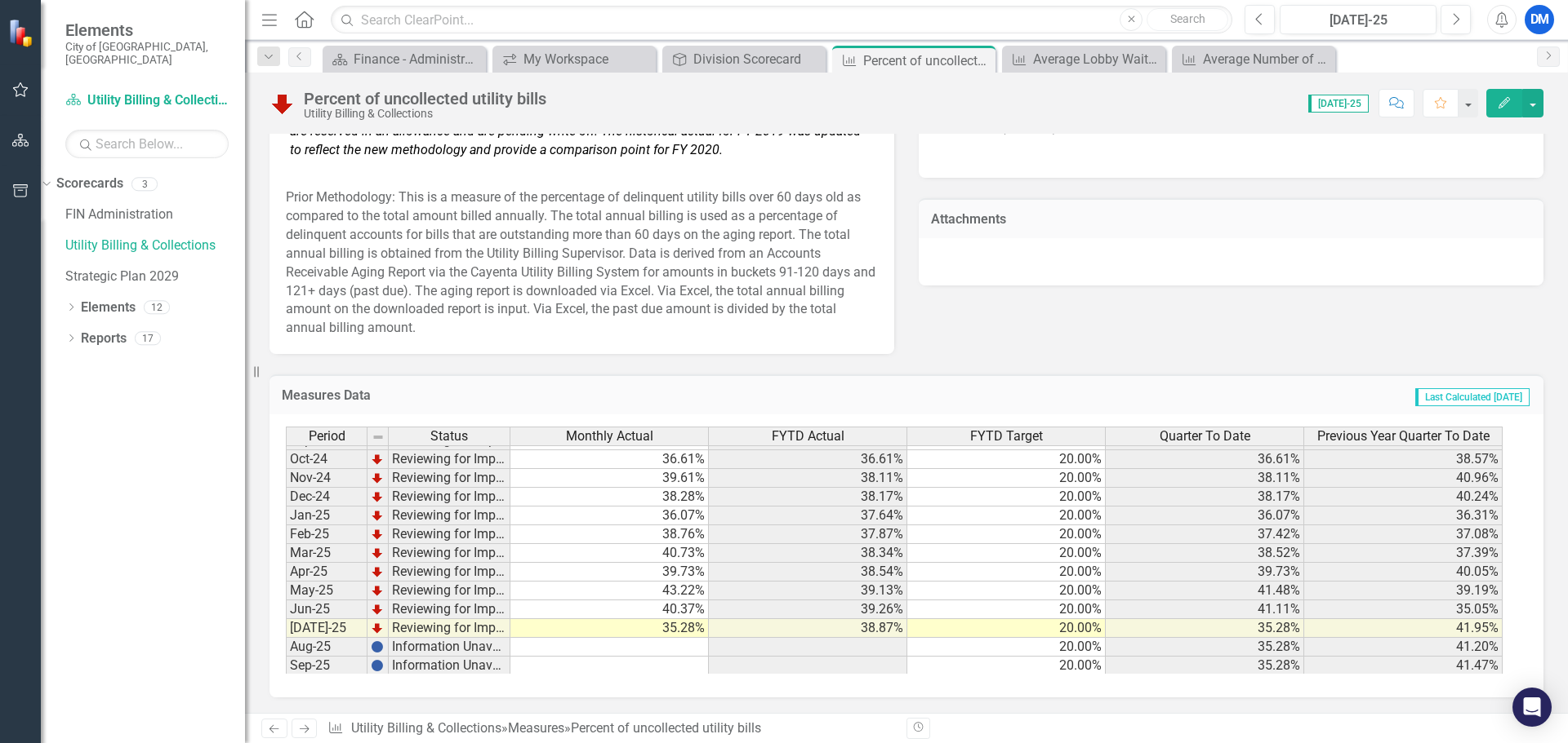
scroll to position [900, 0]
click at [194, 237] on link "Utility Billing & Collections" at bounding box center [155, 246] width 180 height 19
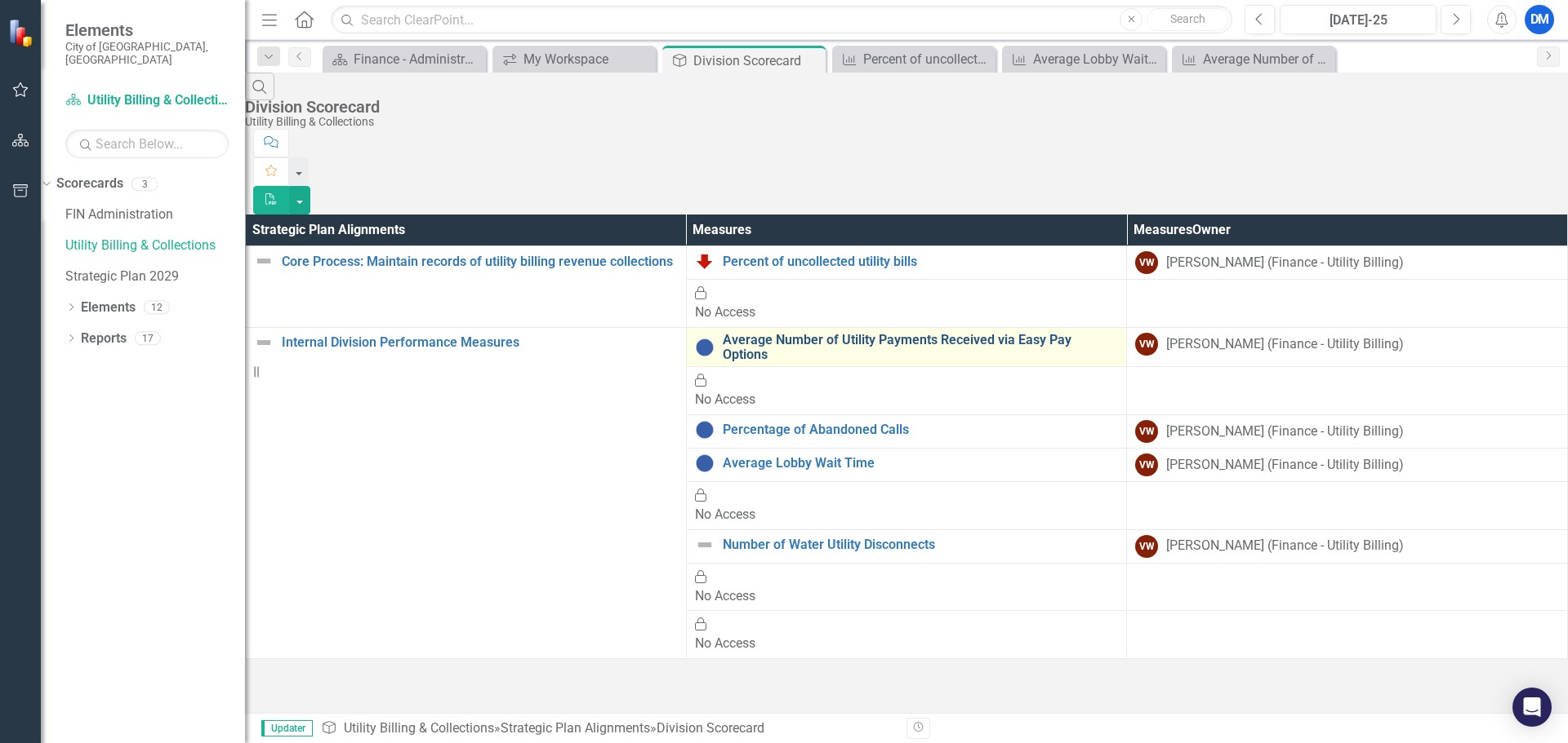
click at [757, 333] on link "Average Number of Utility Payments Received via Easy Pay Options" at bounding box center [920, 347] width 396 height 29
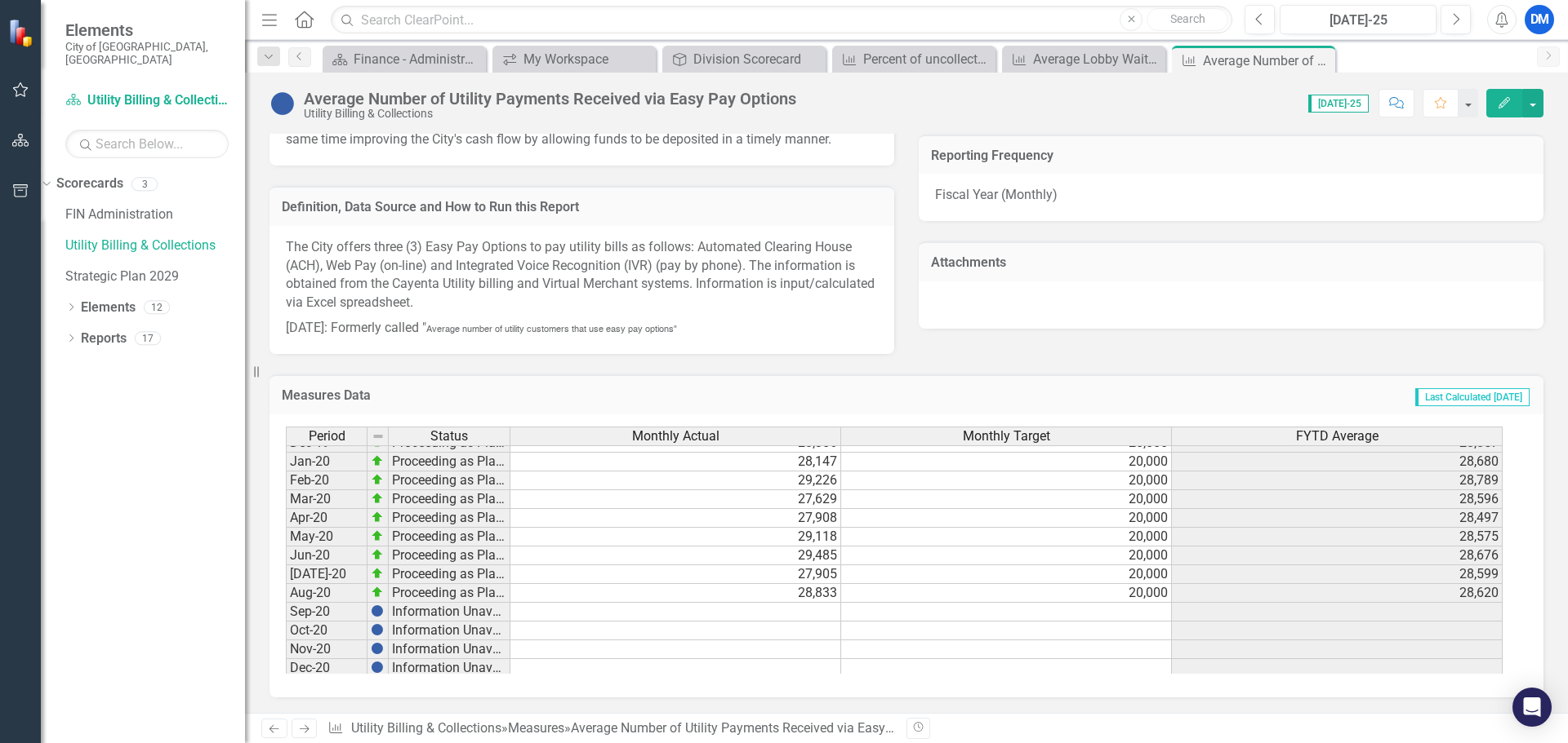
scroll to position [979, 0]
click at [150, 237] on link "Utility Billing & Collections" at bounding box center [155, 246] width 180 height 19
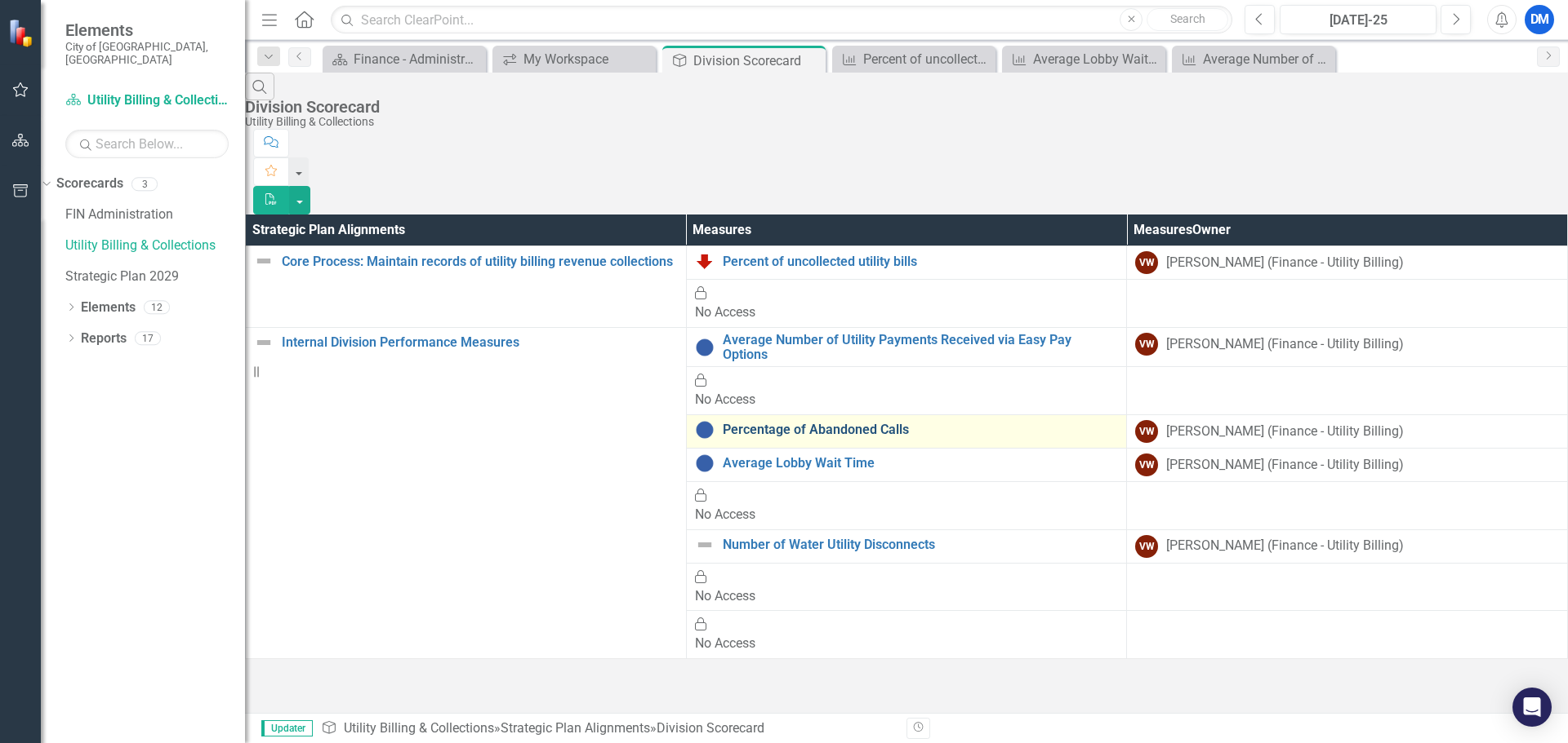
click at [722, 423] on link "Percentage of Abandoned Calls" at bounding box center [920, 430] width 396 height 15
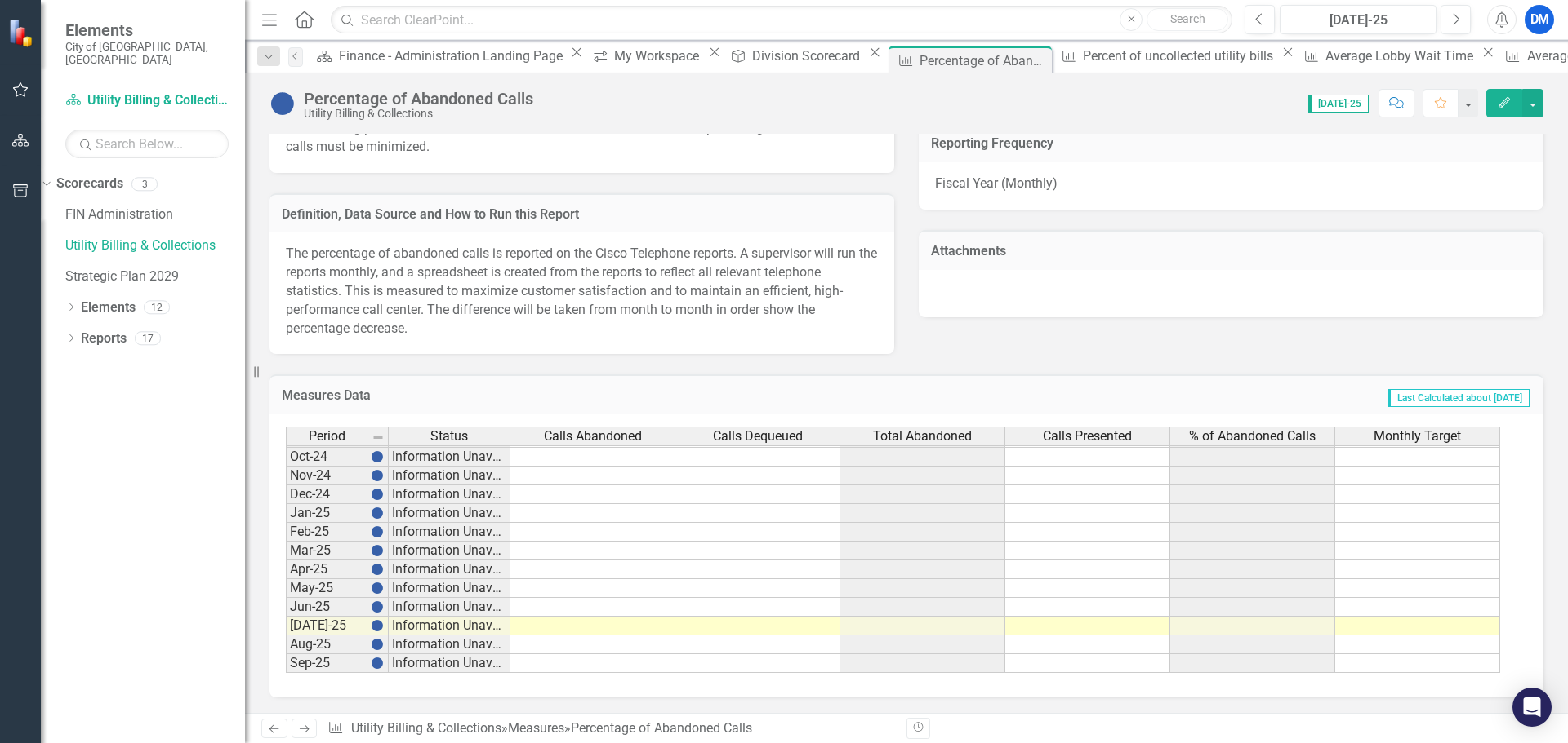
click at [582, 619] on tbody "Aug-23 Information Unavailable Sep-23 Information Unavailable Oct-23 Informatio…" at bounding box center [892, 429] width 1214 height 489
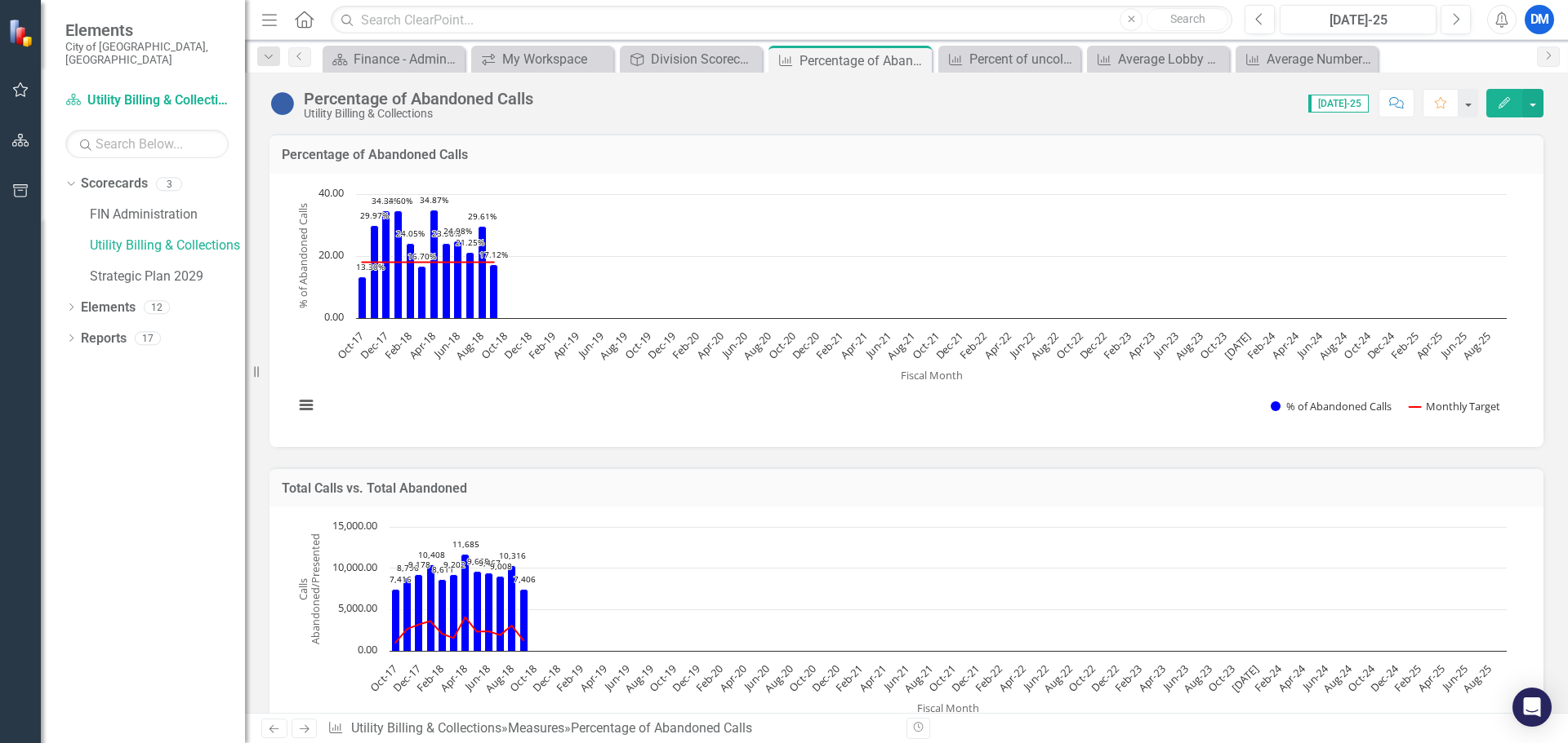
scroll to position [1576, 0]
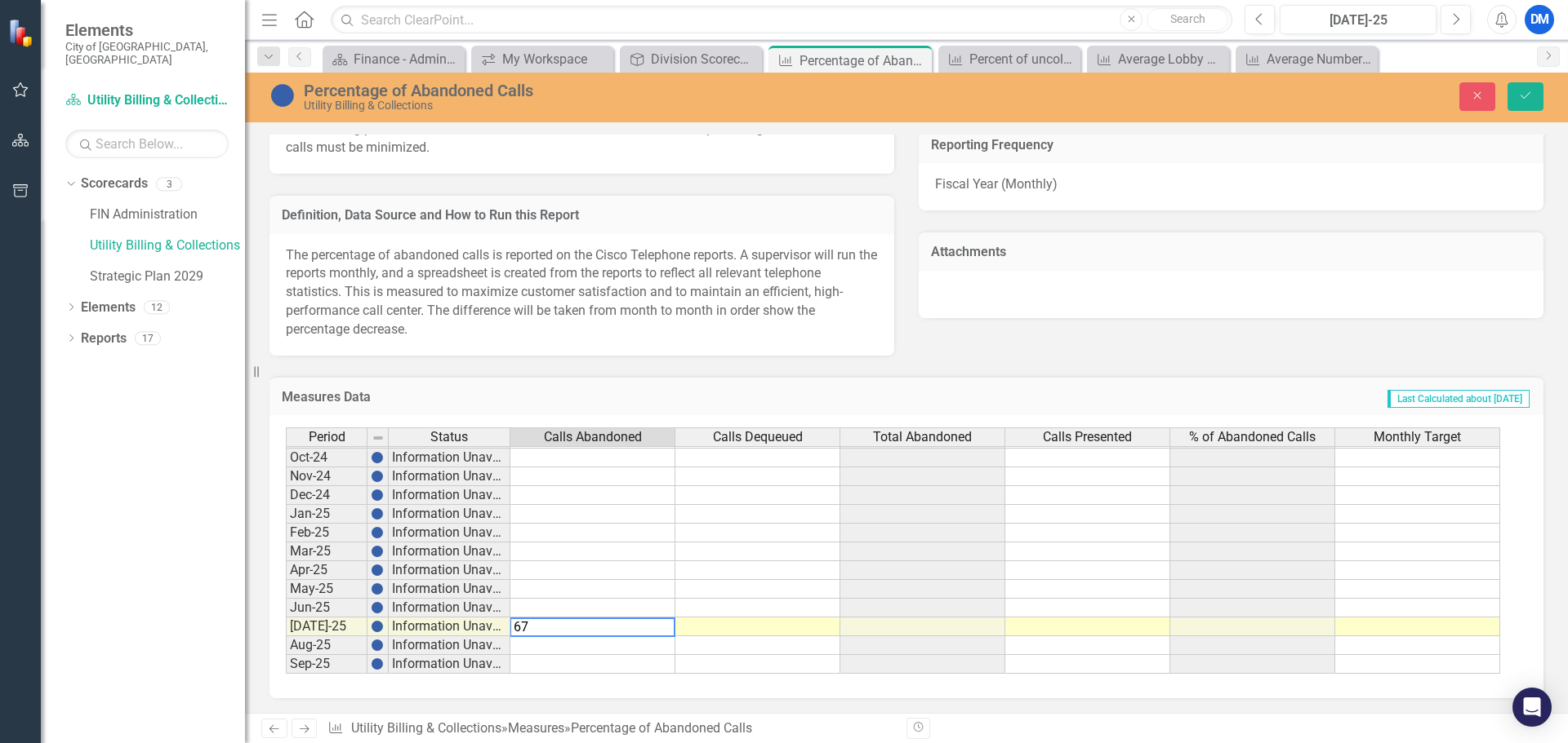
type textarea "678"
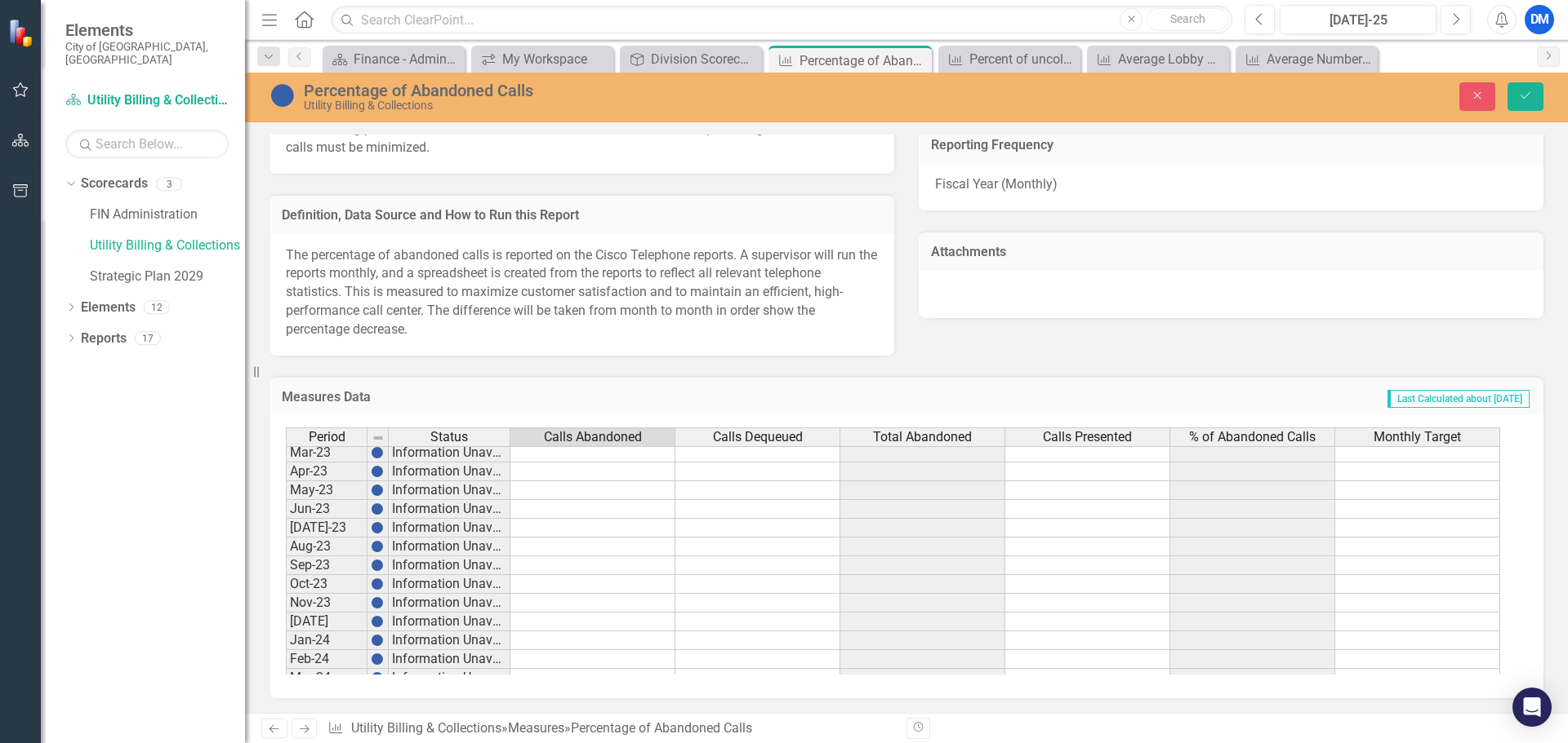
scroll to position [0, 0]
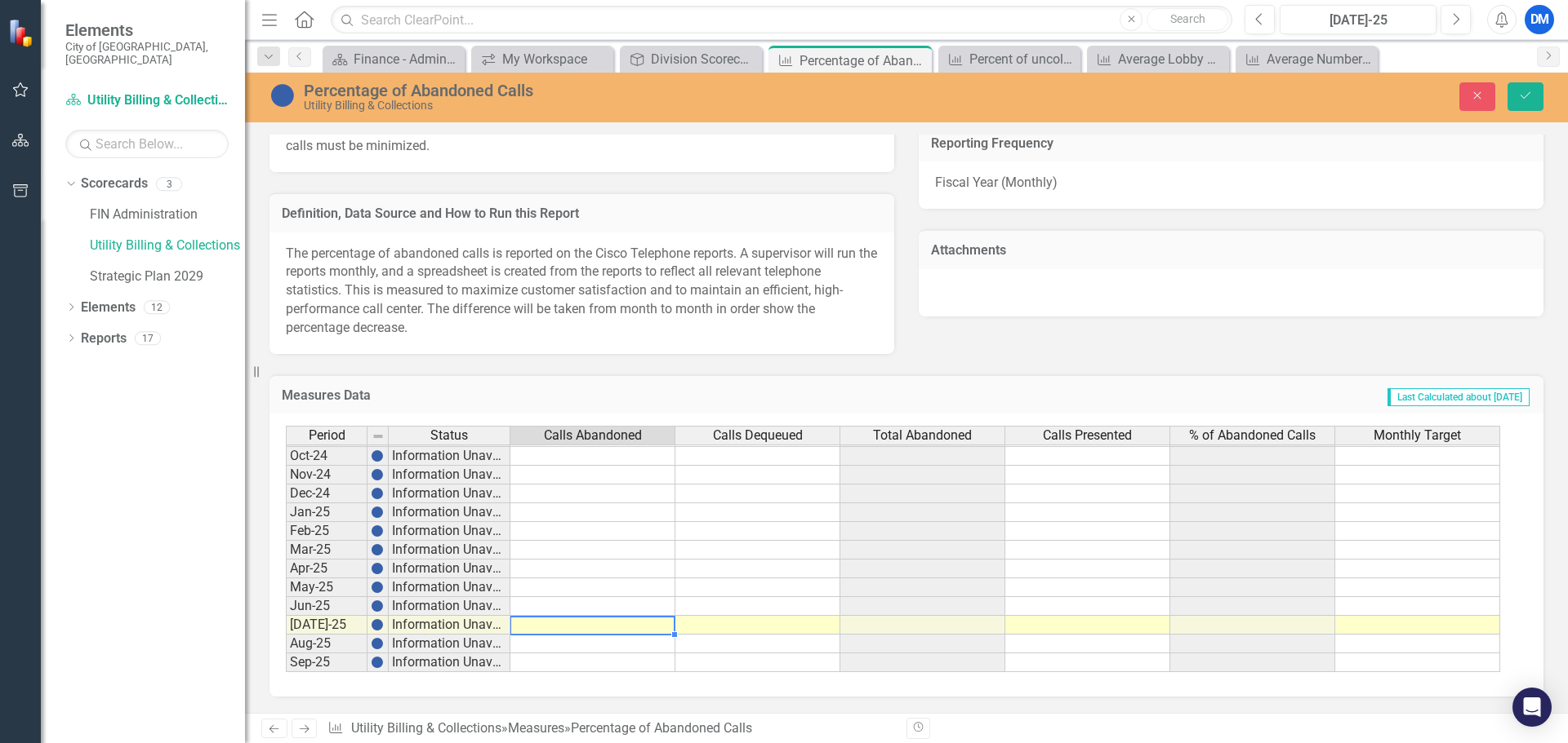
click at [941, 582] on td at bounding box center [923, 587] width 165 height 19
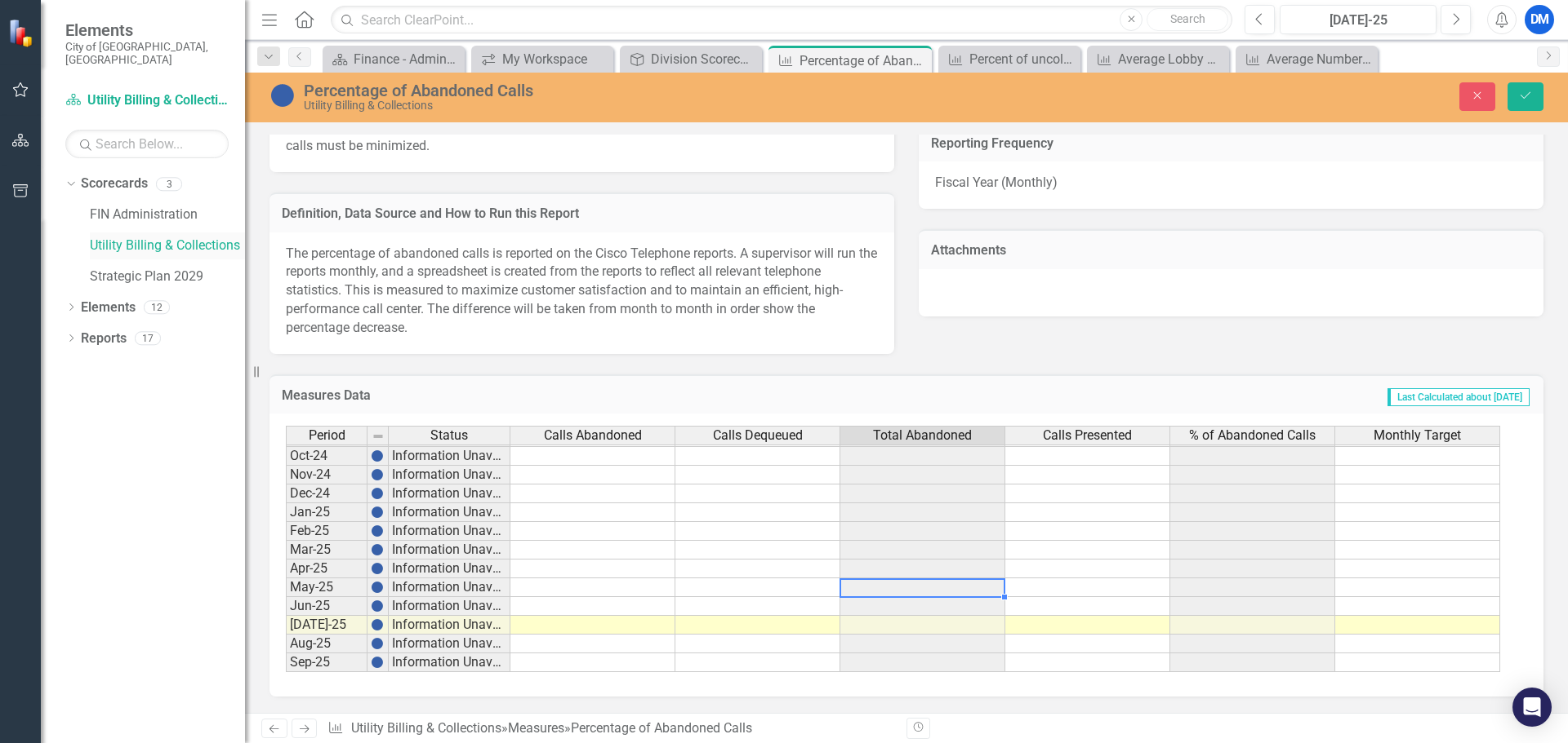
click at [185, 237] on link "Utility Billing & Collections" at bounding box center [167, 246] width 155 height 19
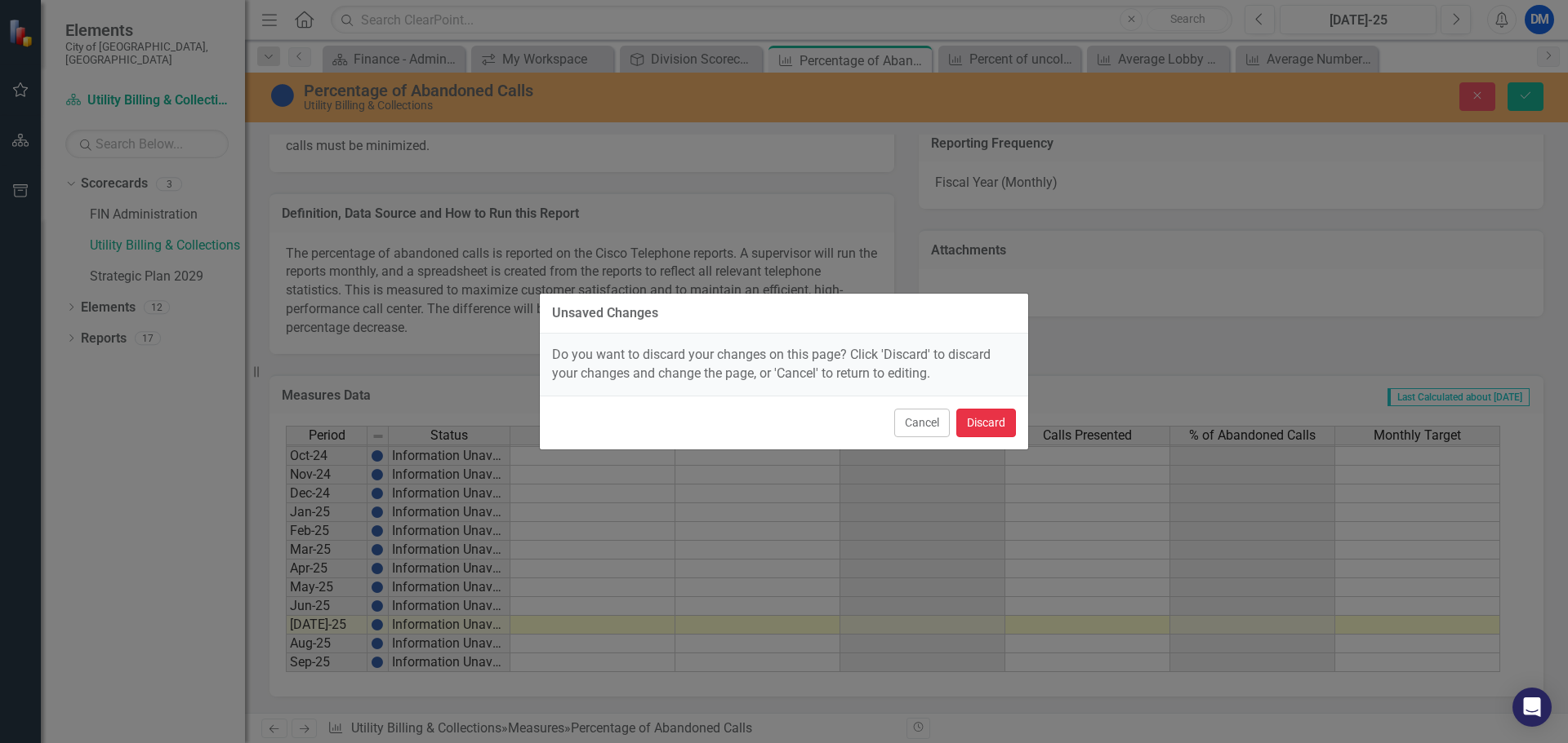
click at [974, 422] on button "Discard" at bounding box center [985, 423] width 60 height 29
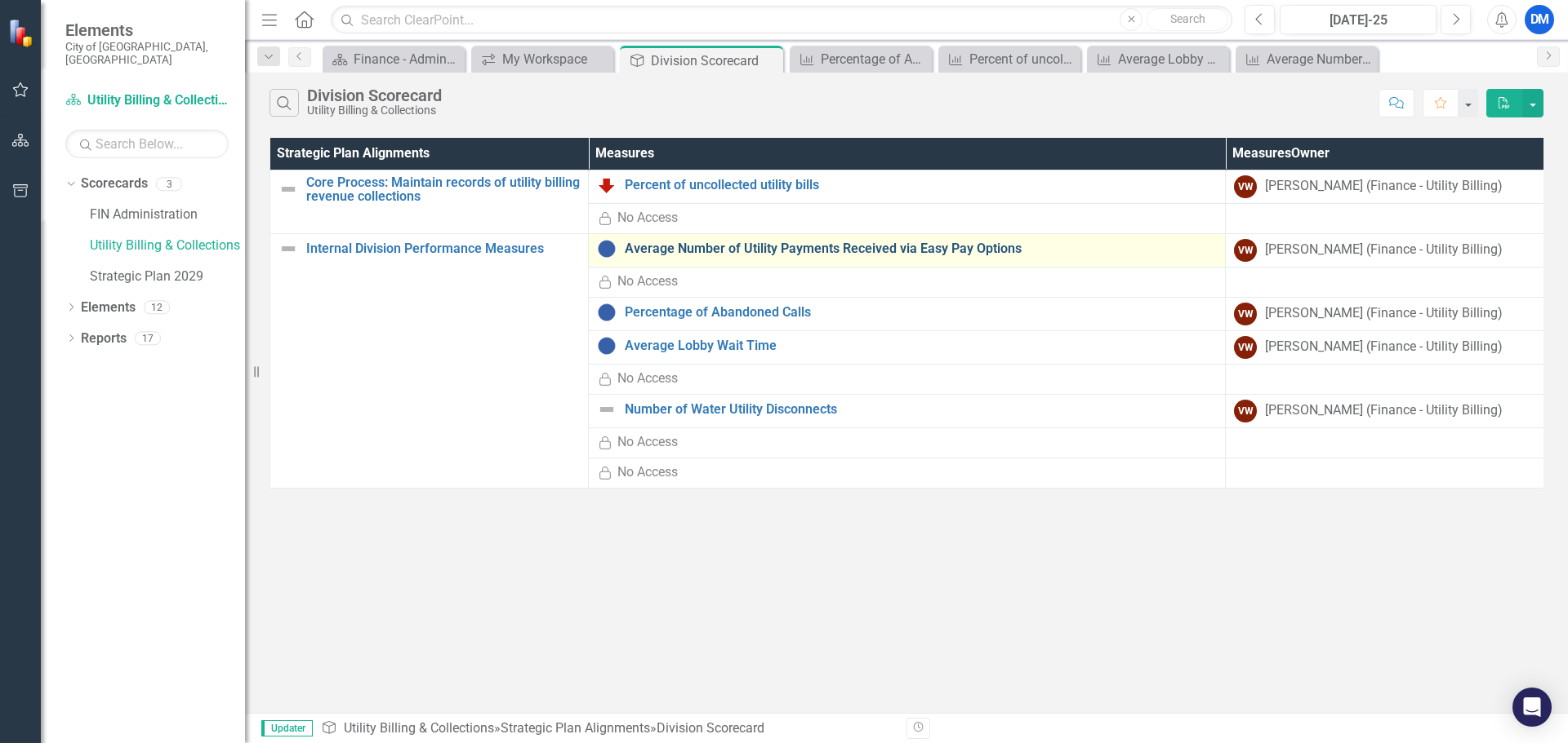
click at [693, 248] on link "Average Number of Utility Payments Received via Easy Pay Options" at bounding box center [920, 249] width 591 height 15
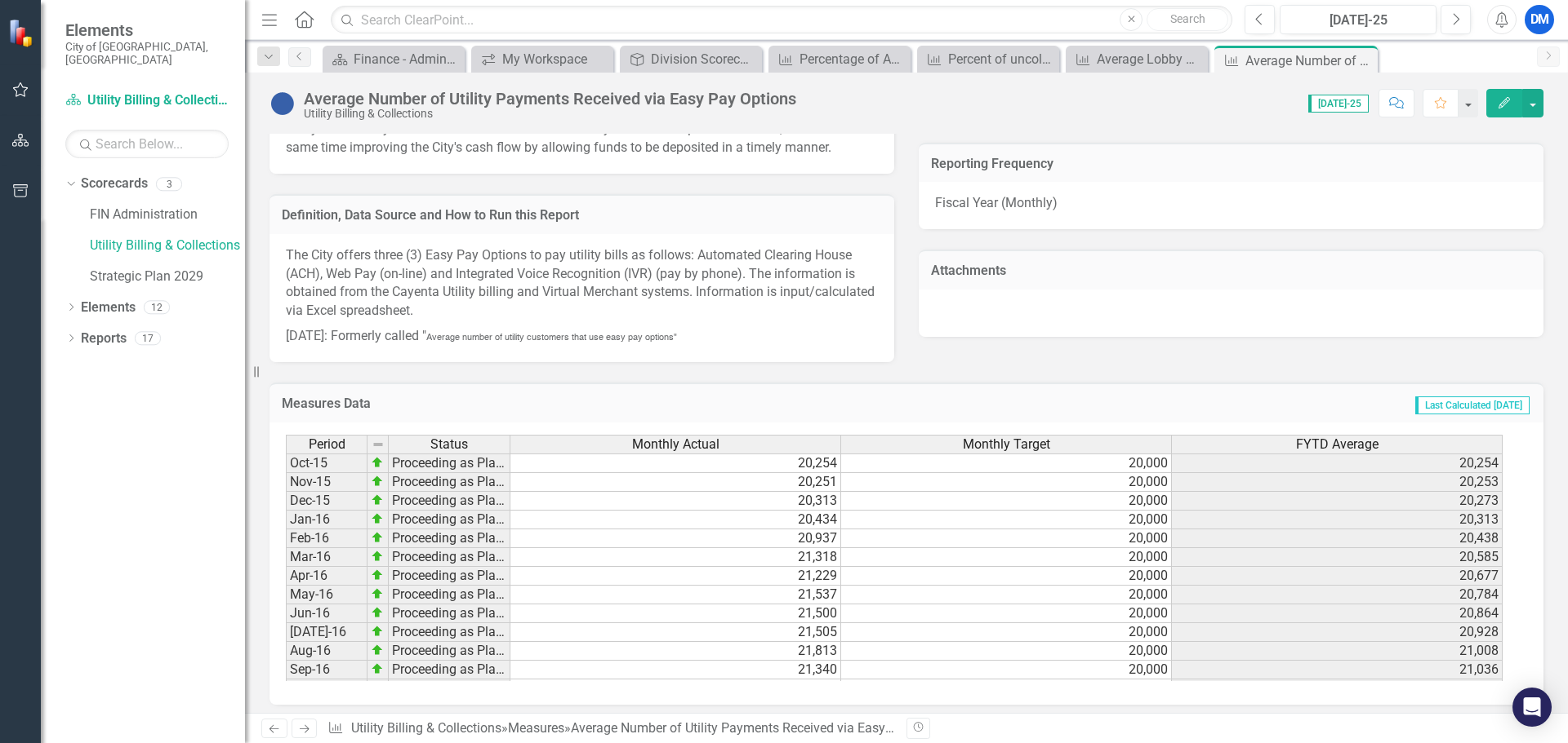
scroll to position [552, 0]
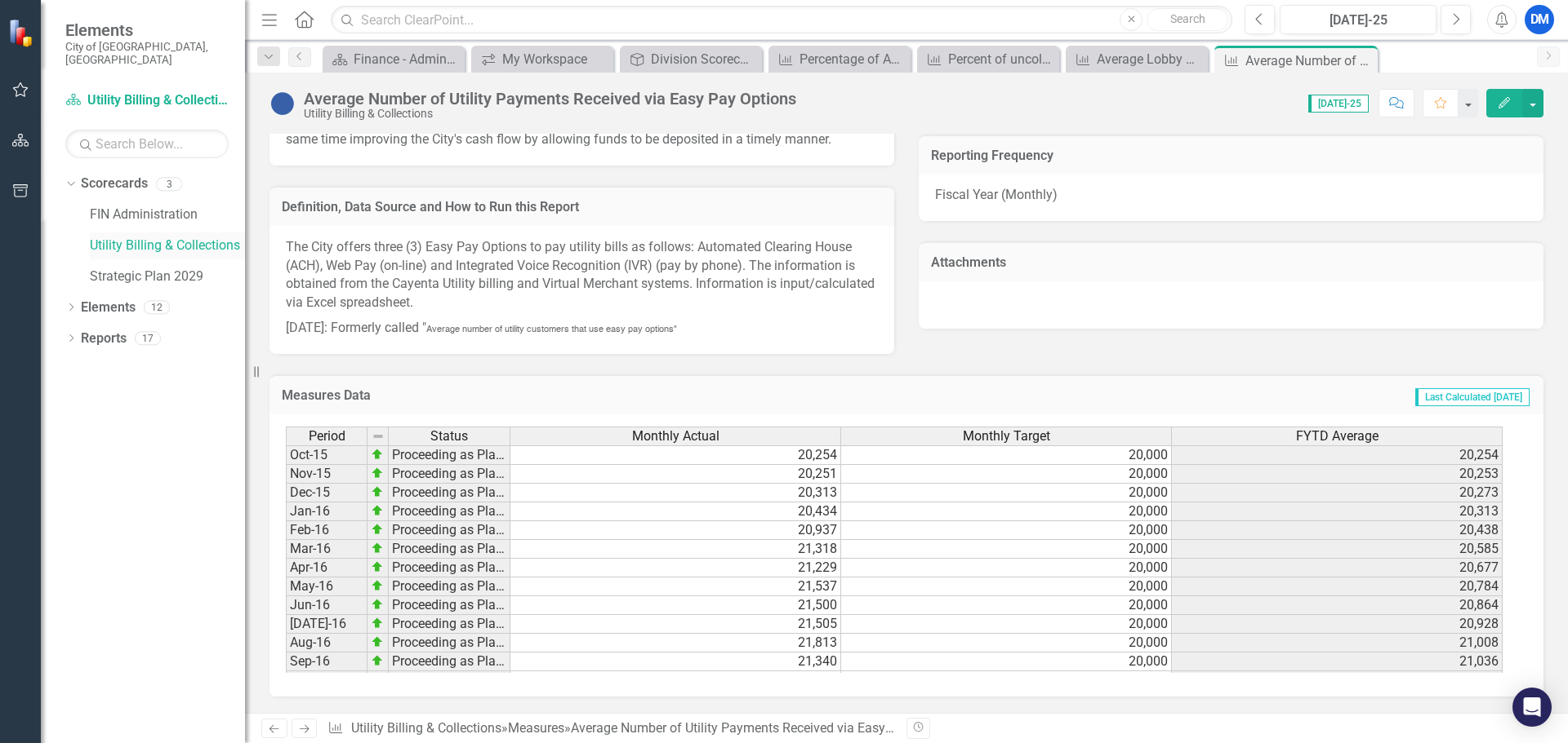
click at [184, 238] on link "Utility Billing & Collections" at bounding box center [167, 246] width 155 height 19
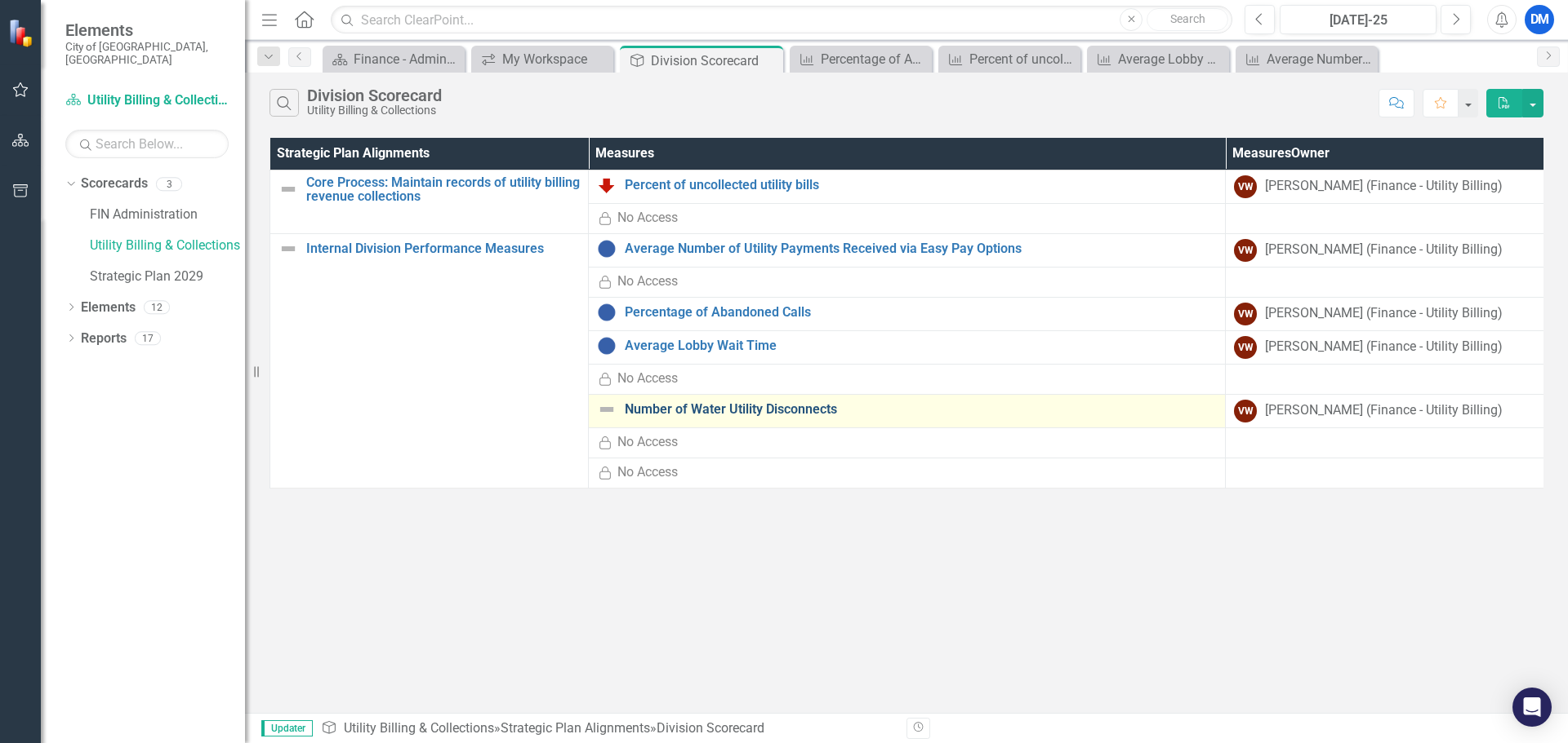
click at [725, 412] on link "Number of Water Utility Disconnects" at bounding box center [920, 410] width 591 height 15
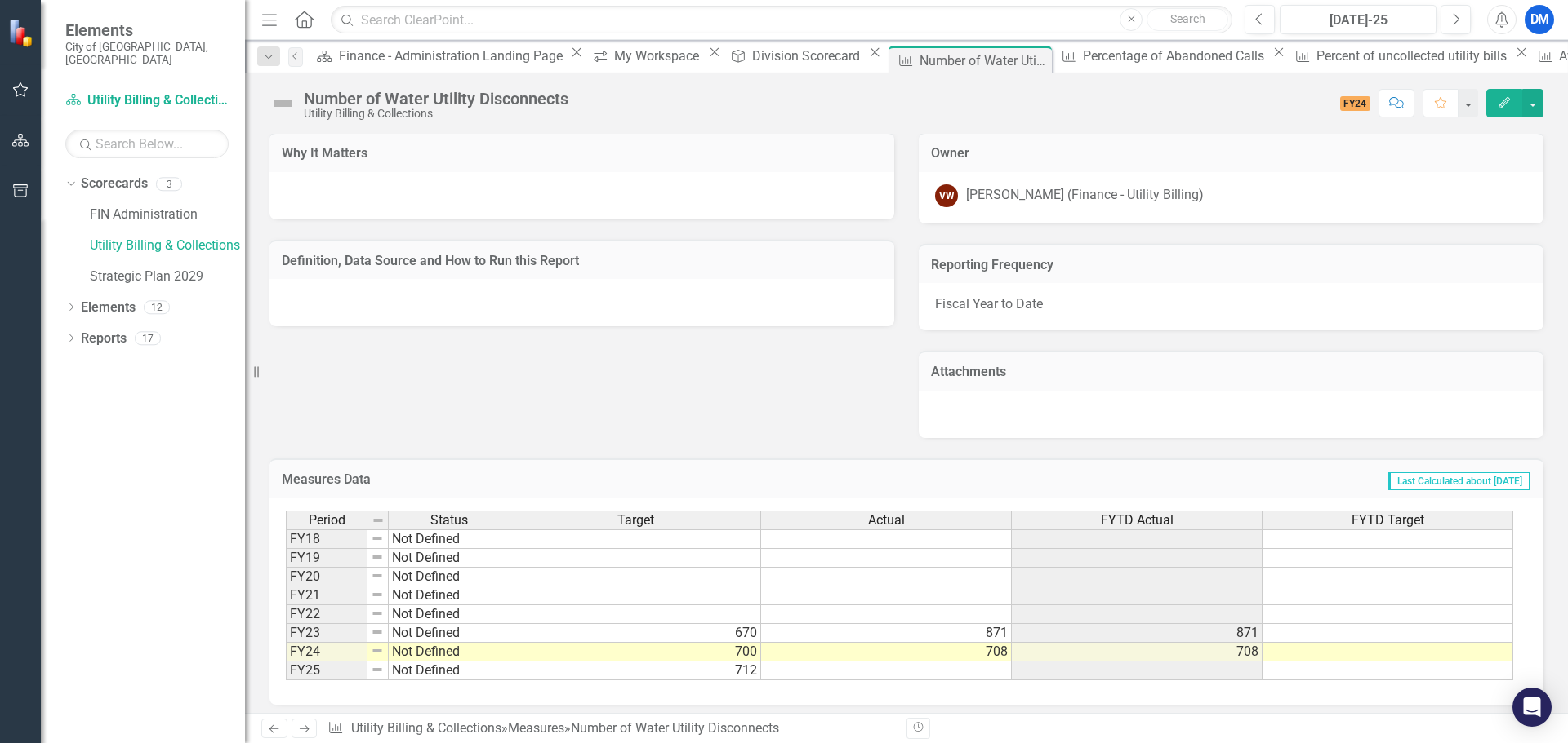
scroll to position [450, 0]
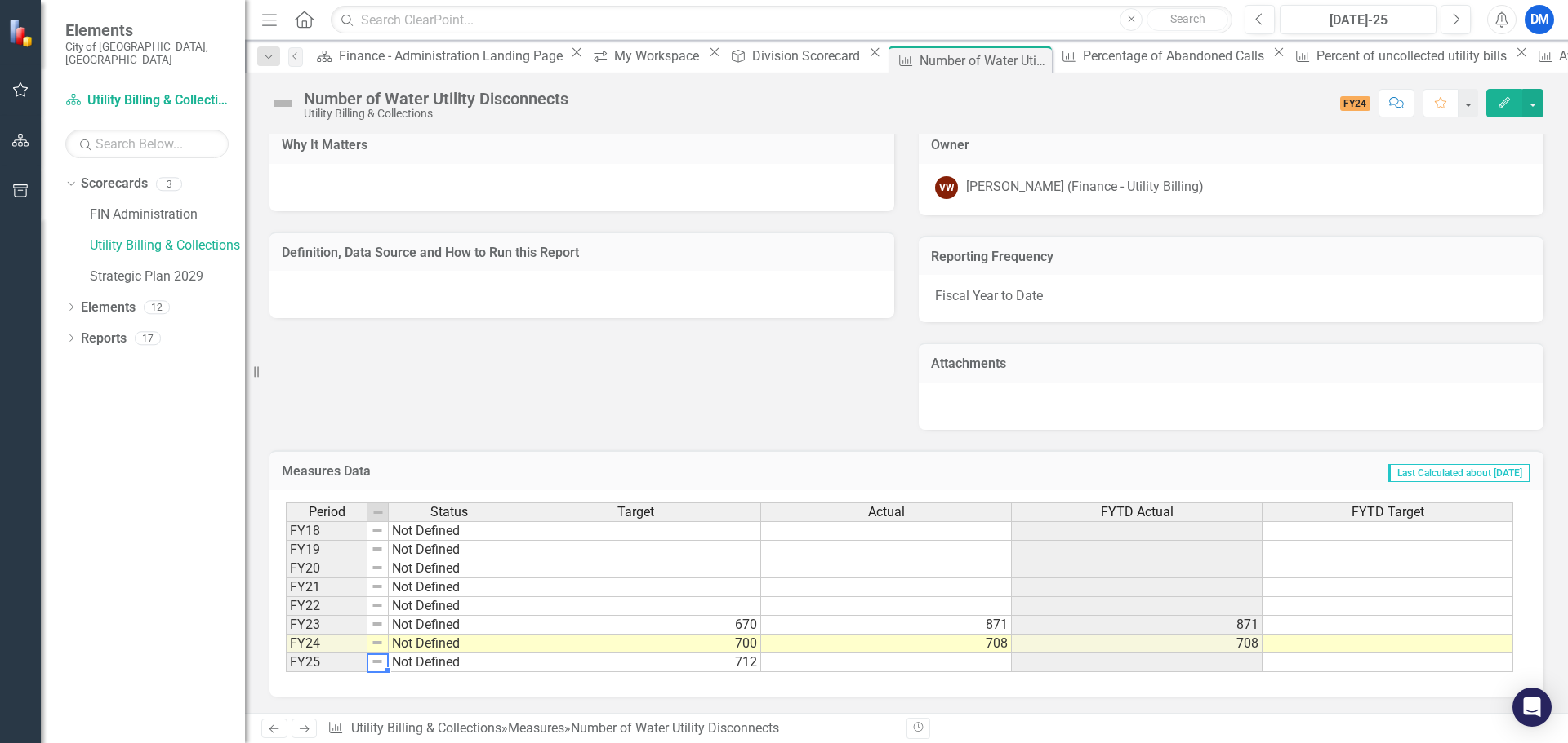
click at [384, 663] on td at bounding box center [377, 663] width 21 height 19
click at [422, 665] on td "Not Defined" at bounding box center [450, 663] width 122 height 19
type textarea "Not Defined"
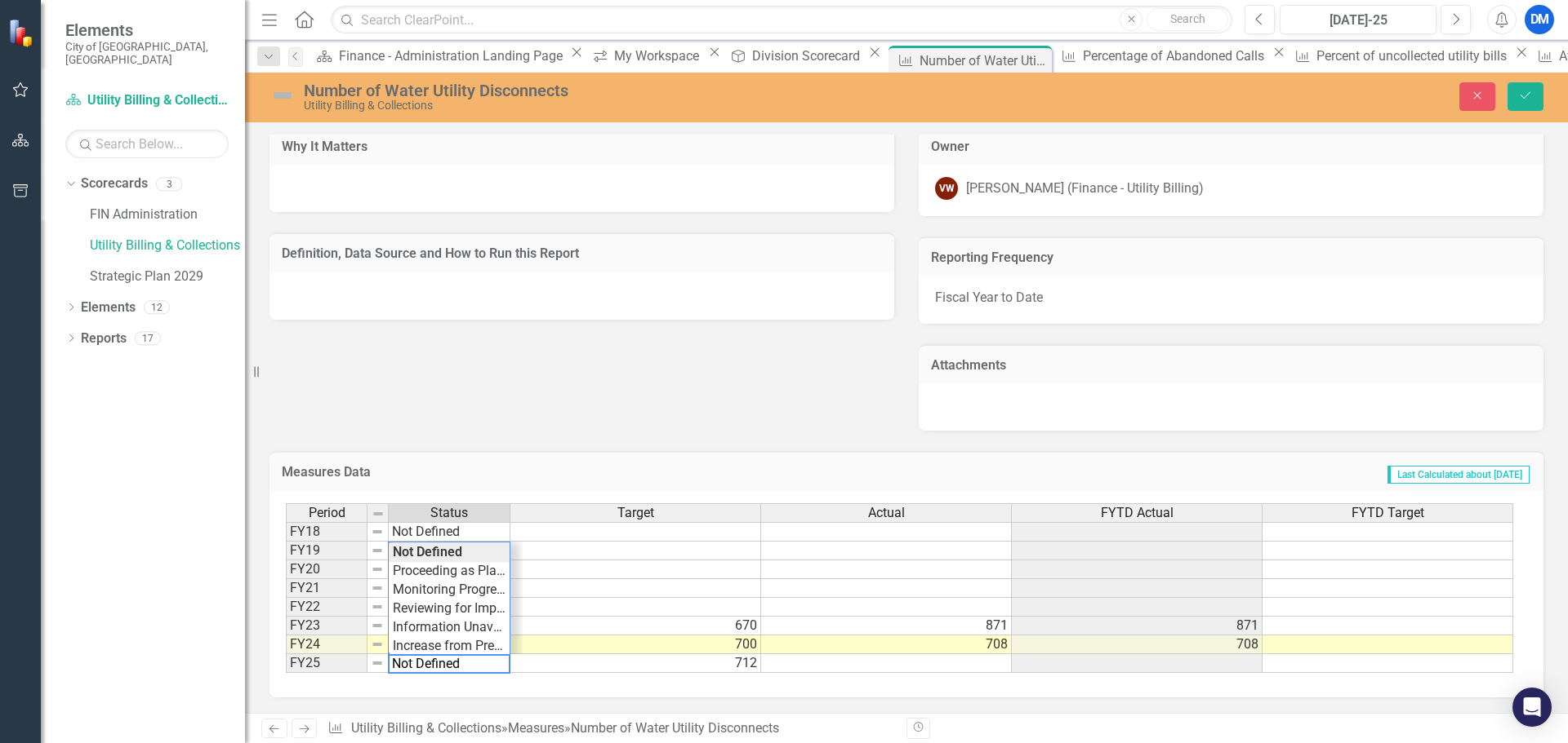
click at [422, 665] on textarea "Not Defined" at bounding box center [449, 665] width 122 height 20
click at [583, 379] on div "Why It Matters Definition, Data Source and How to Run this Report Owner VW Vero…" at bounding box center [906, 267] width 1298 height 326
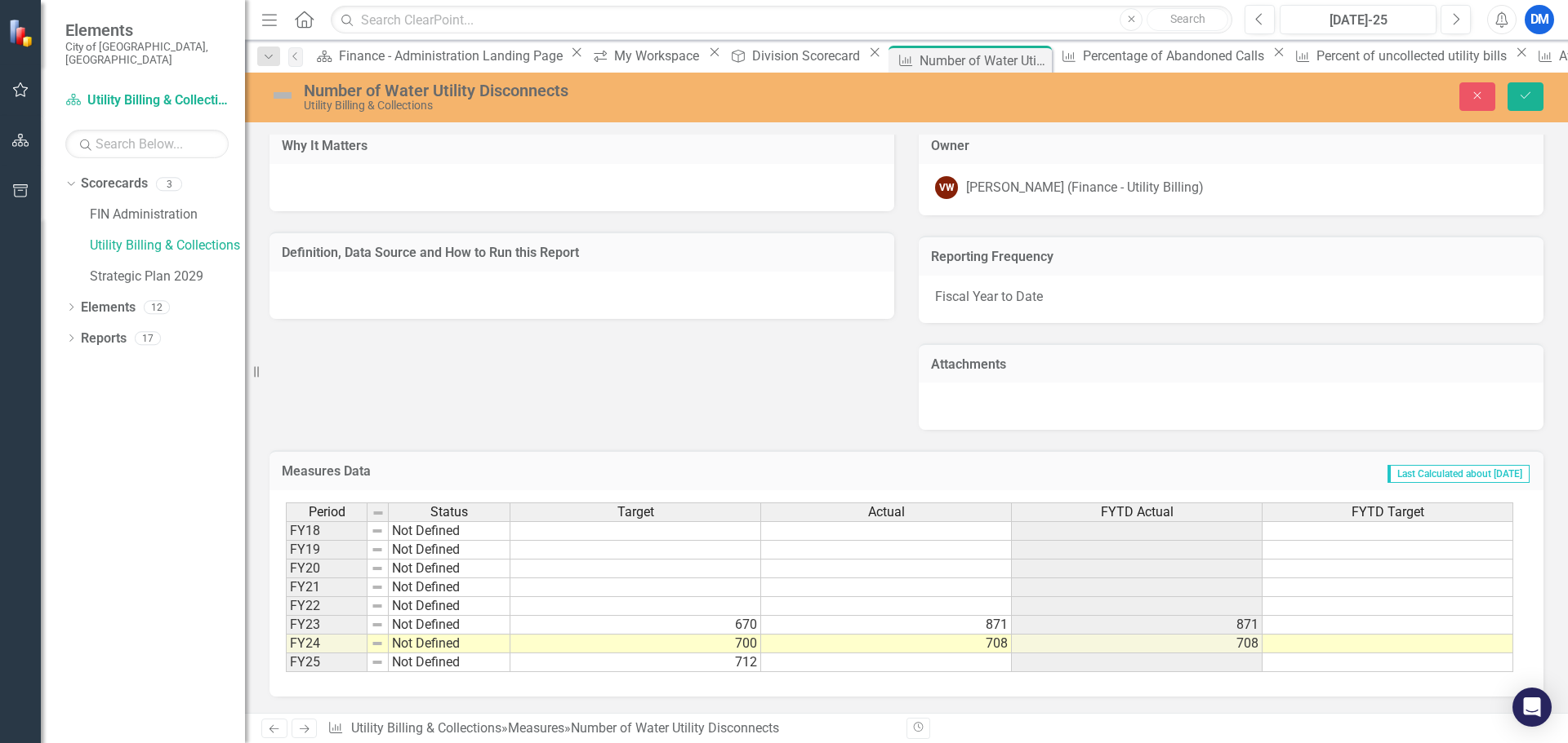
click at [442, 670] on td "Not Defined" at bounding box center [450, 663] width 122 height 19
click at [338, 666] on td "FY25" at bounding box center [327, 663] width 81 height 19
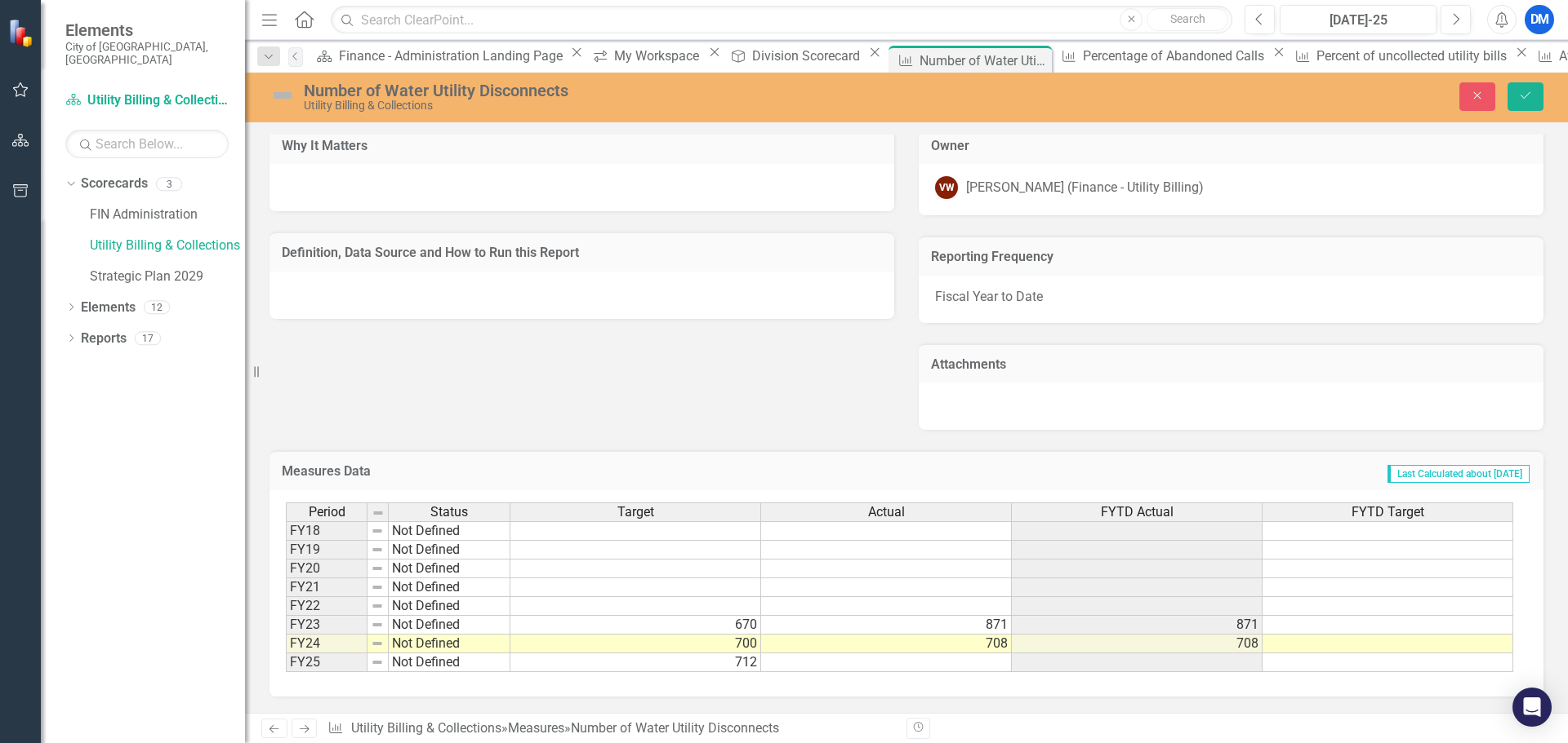
click at [354, 269] on div "Definition, Data Source and How to Run this Report" at bounding box center [581, 252] width 624 height 40
click at [329, 278] on div at bounding box center [581, 296] width 624 height 48
click at [329, 290] on div at bounding box center [581, 296] width 624 height 48
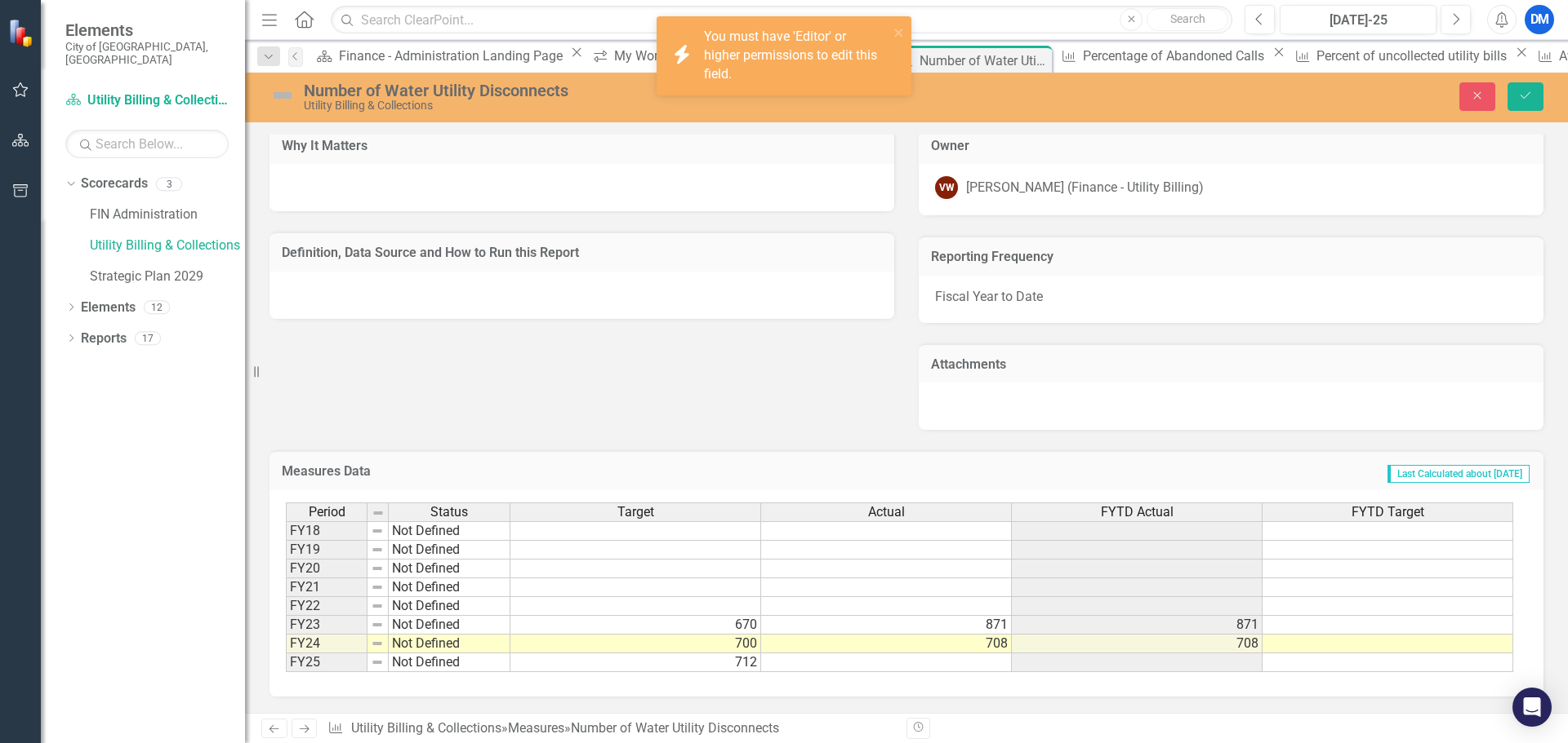
click at [329, 290] on div at bounding box center [581, 296] width 624 height 48
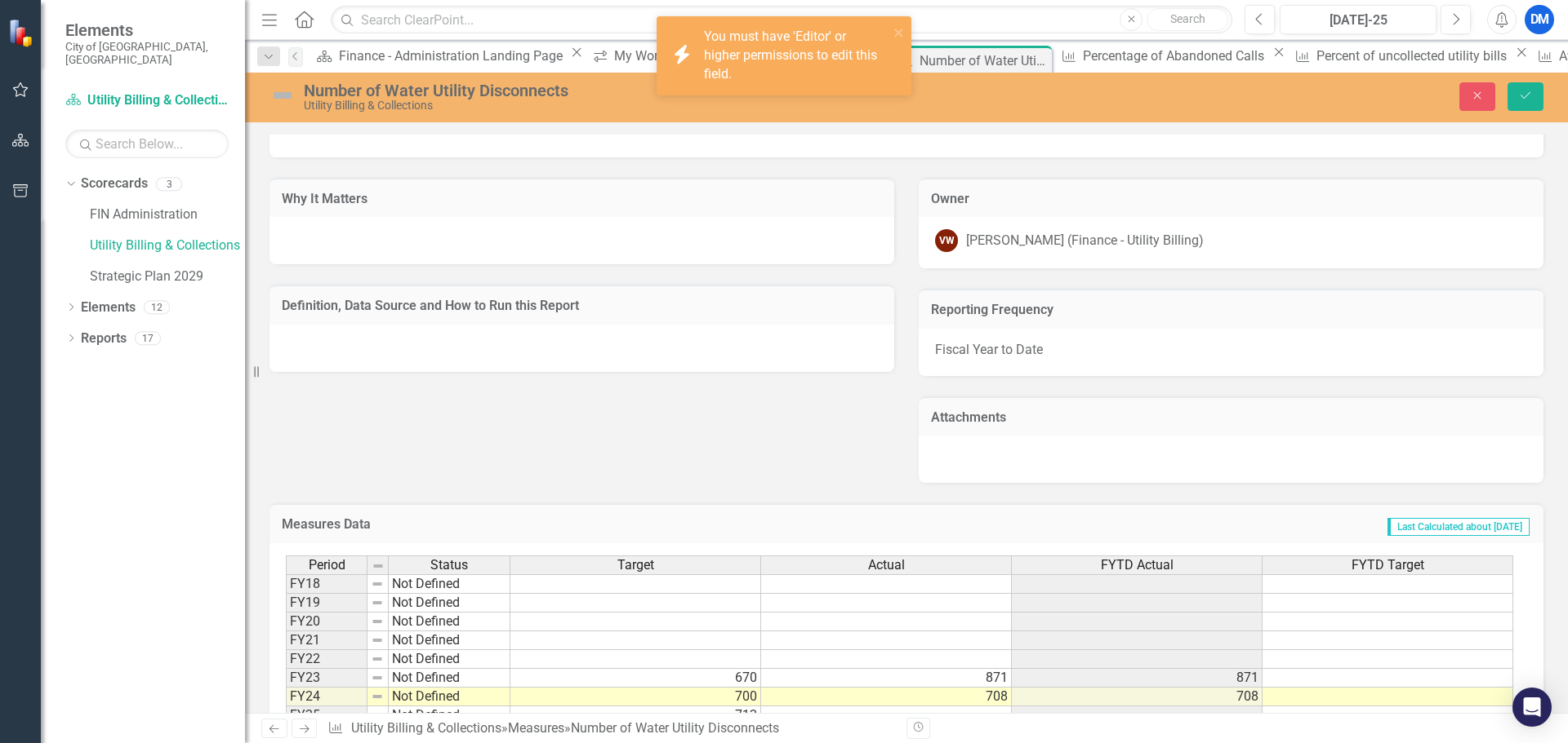
scroll to position [370, 0]
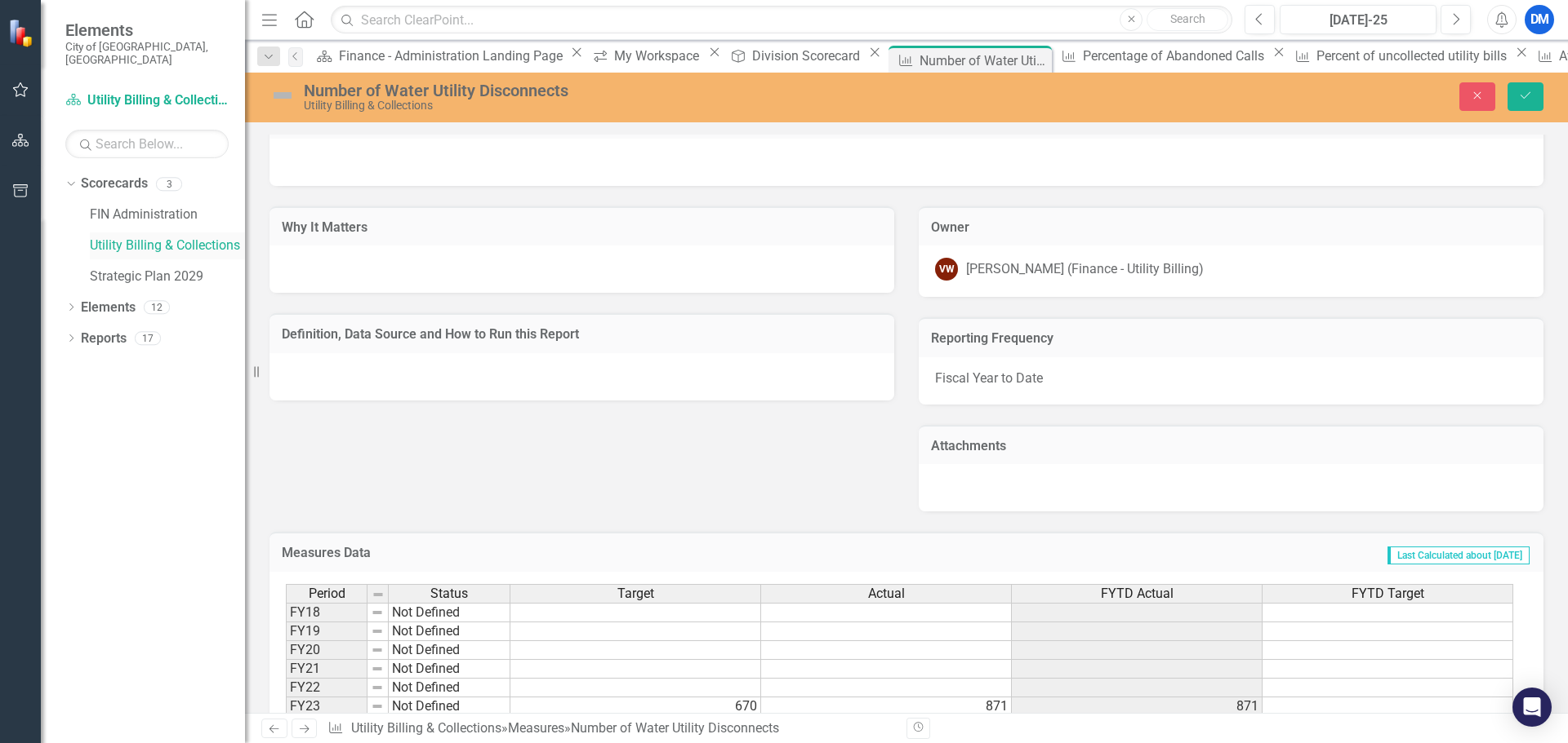
click at [170, 237] on link "Utility Billing & Collections" at bounding box center [167, 246] width 155 height 19
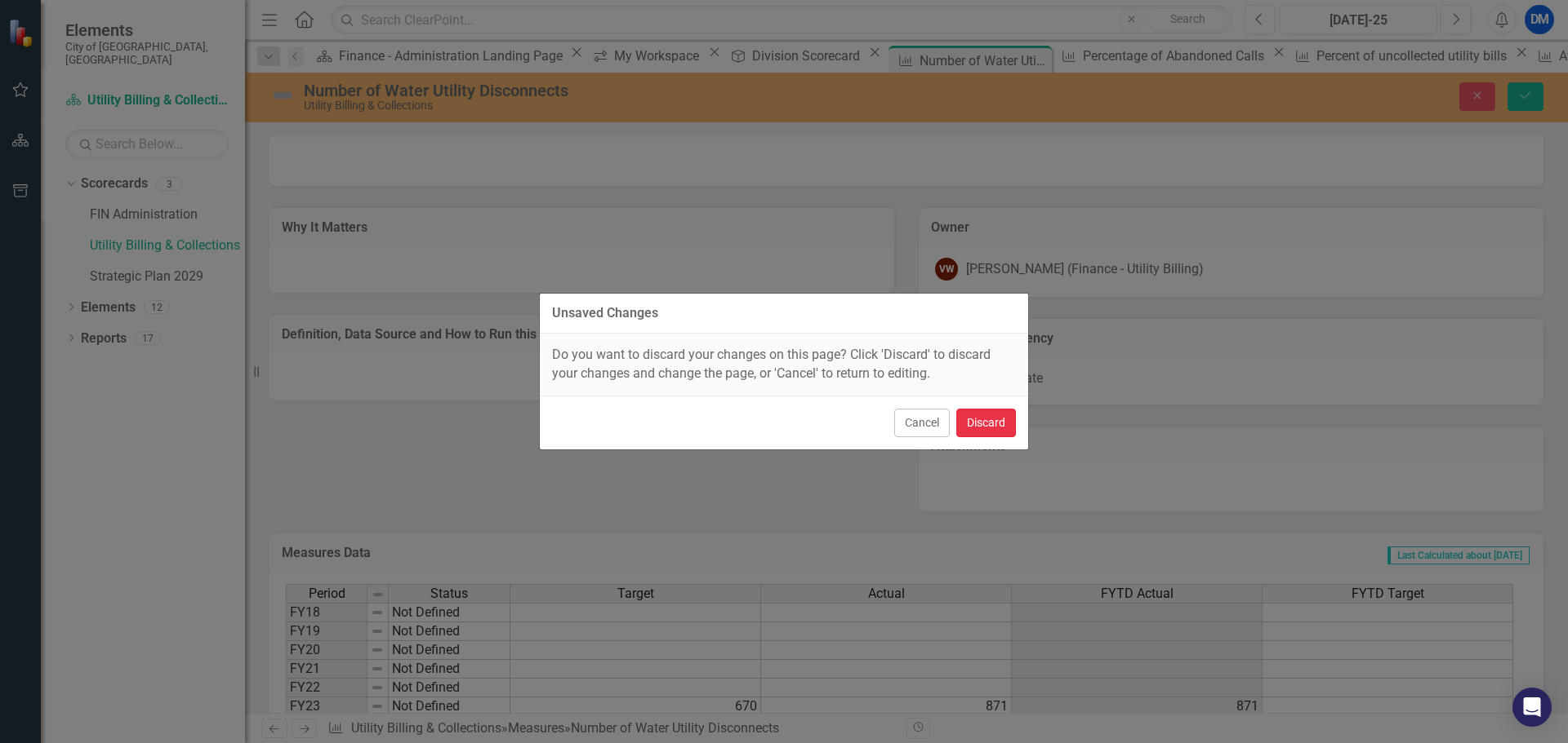
click at [975, 422] on button "Discard" at bounding box center [985, 423] width 60 height 29
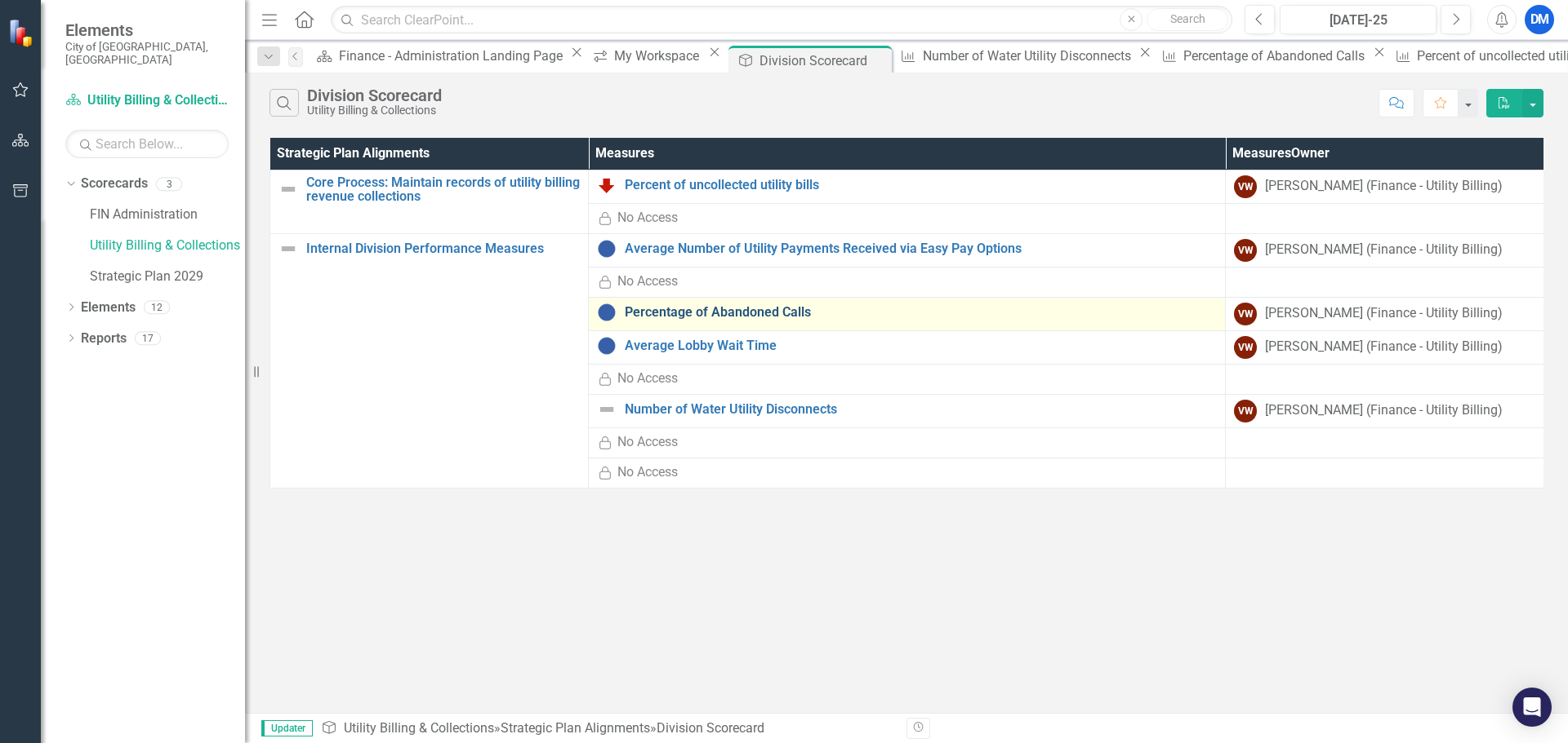
click at [717, 318] on link "Percentage of Abandoned Calls" at bounding box center [920, 312] width 591 height 15
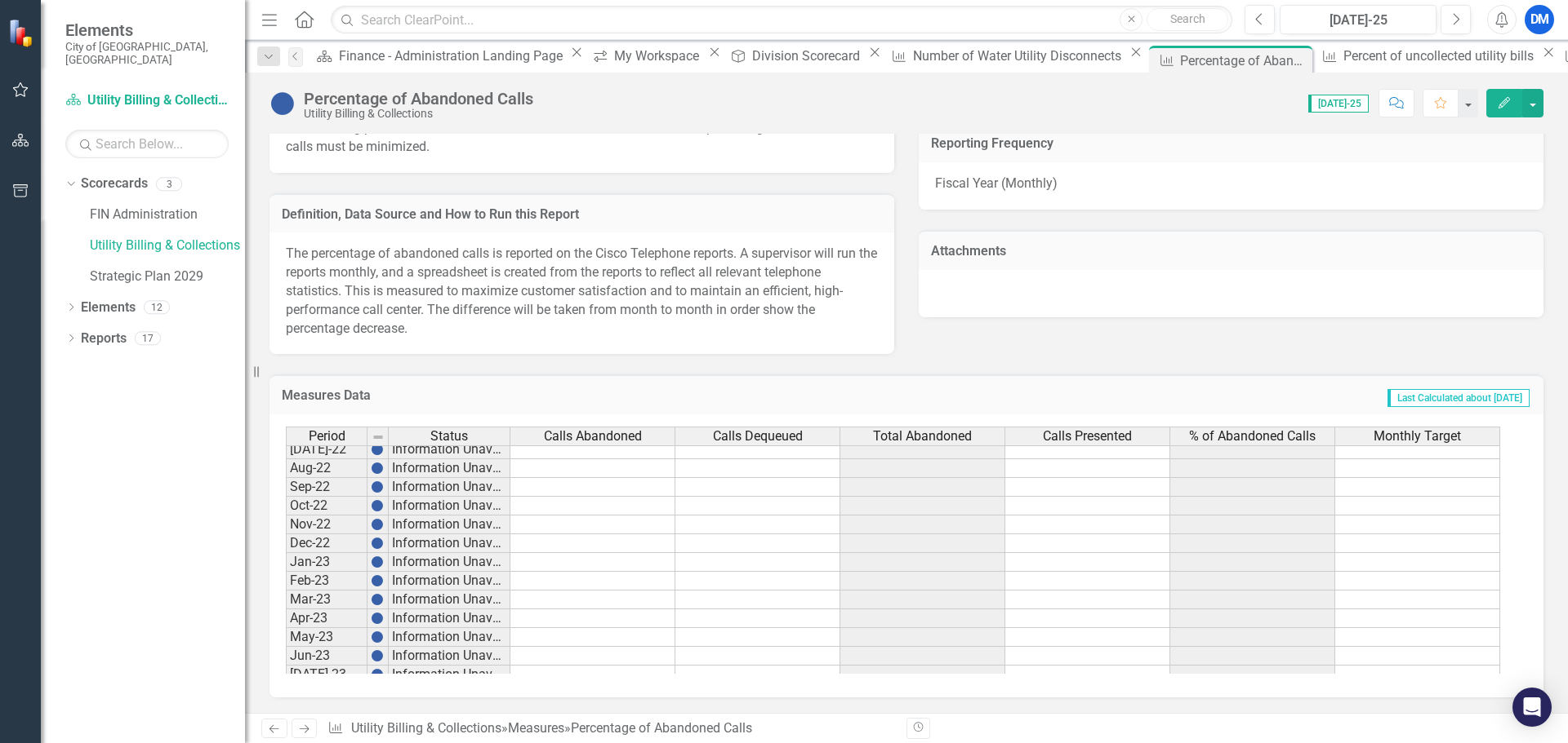
scroll to position [1185, 0]
